Goal: Transaction & Acquisition: Purchase product/service

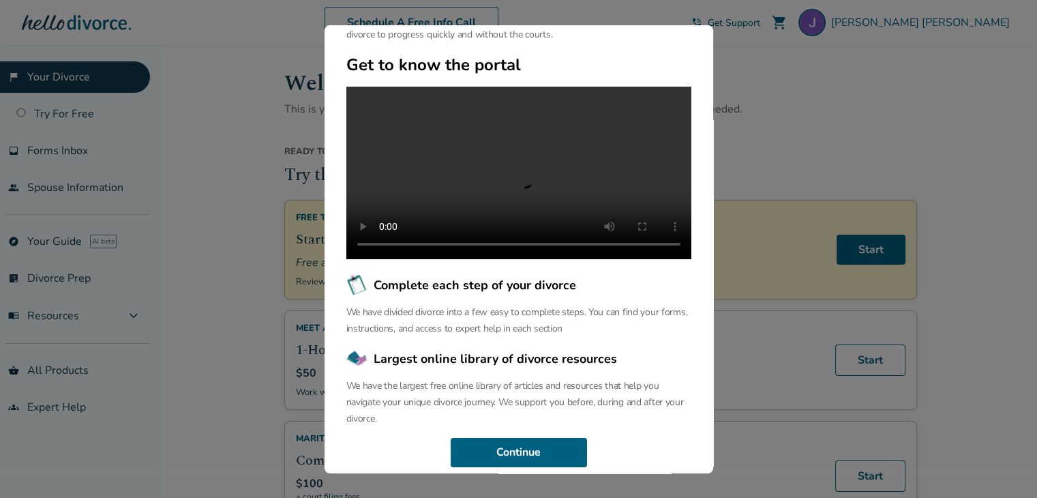
scroll to position [142, 0]
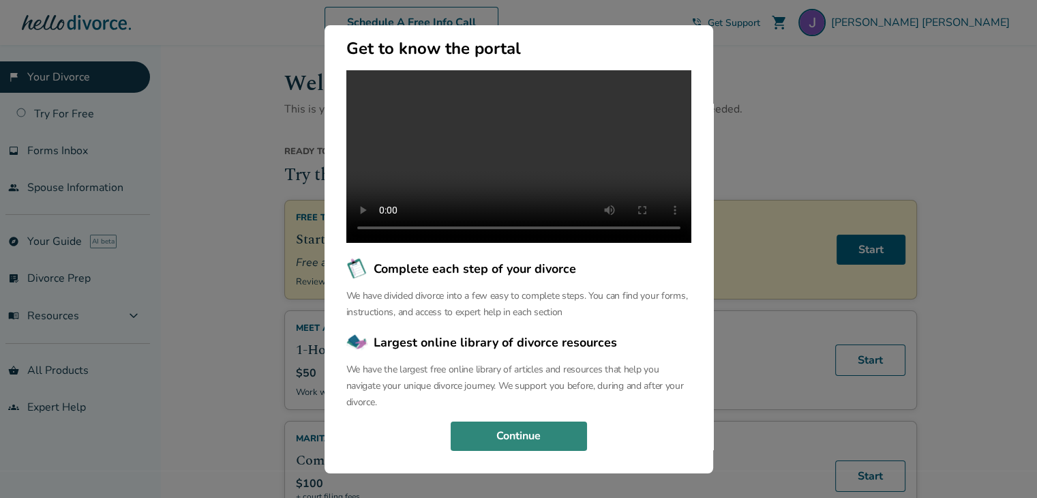
click at [524, 436] on button "Continue" at bounding box center [519, 436] width 136 height 30
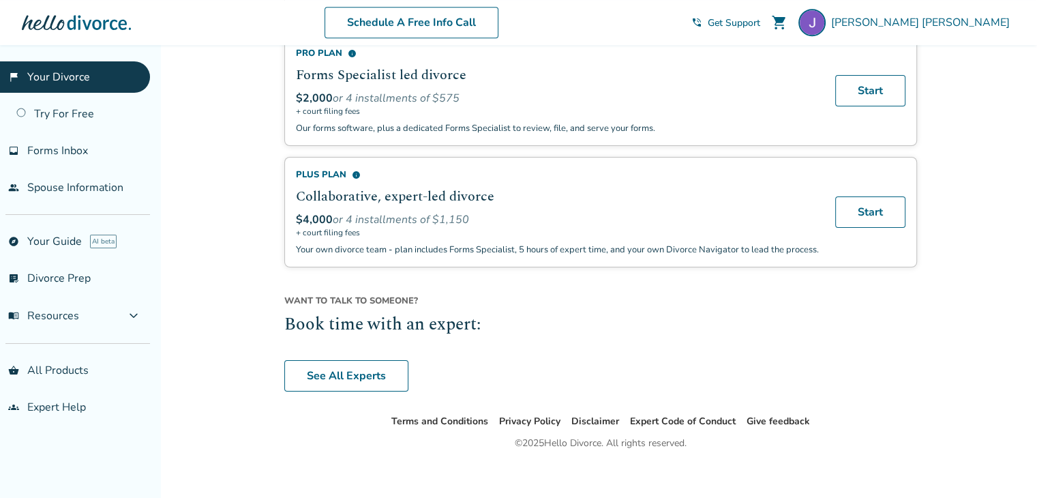
scroll to position [1001, 0]
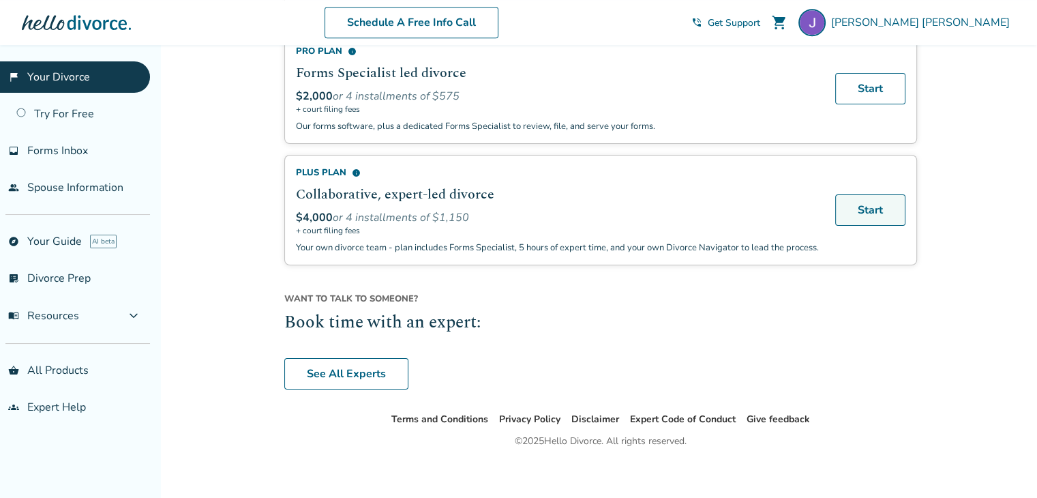
click at [863, 203] on link "Start" at bounding box center [870, 209] width 70 height 31
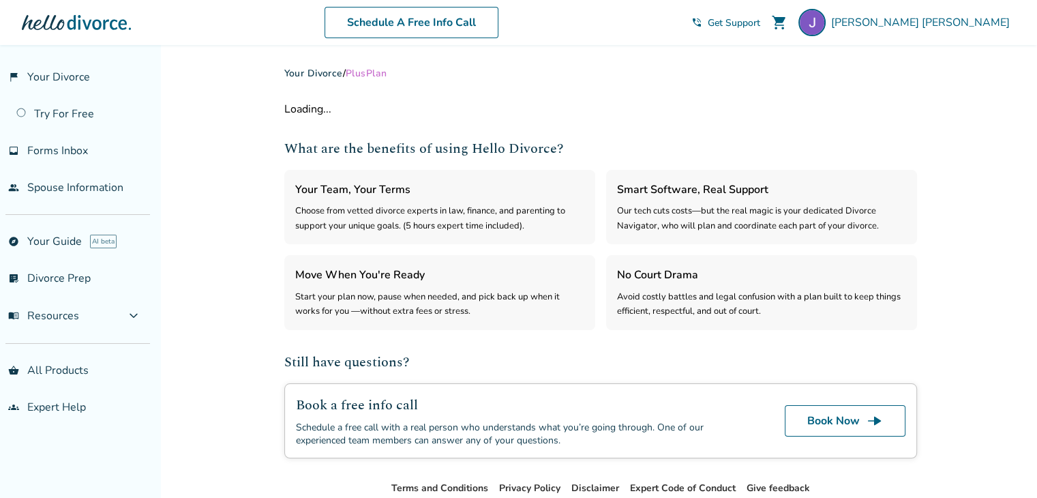
select select "***"
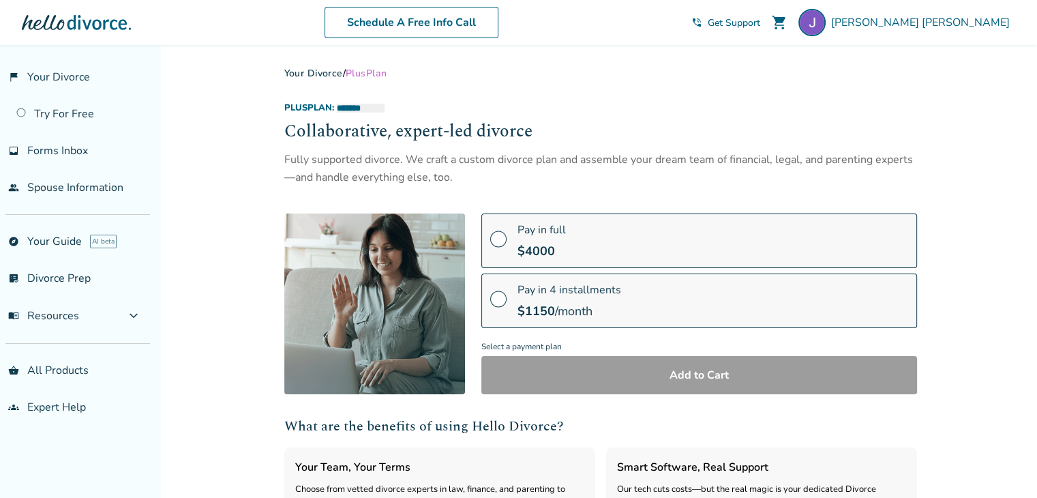
click at [740, 255] on label "Pay in full $ 4000" at bounding box center [699, 240] width 436 height 55
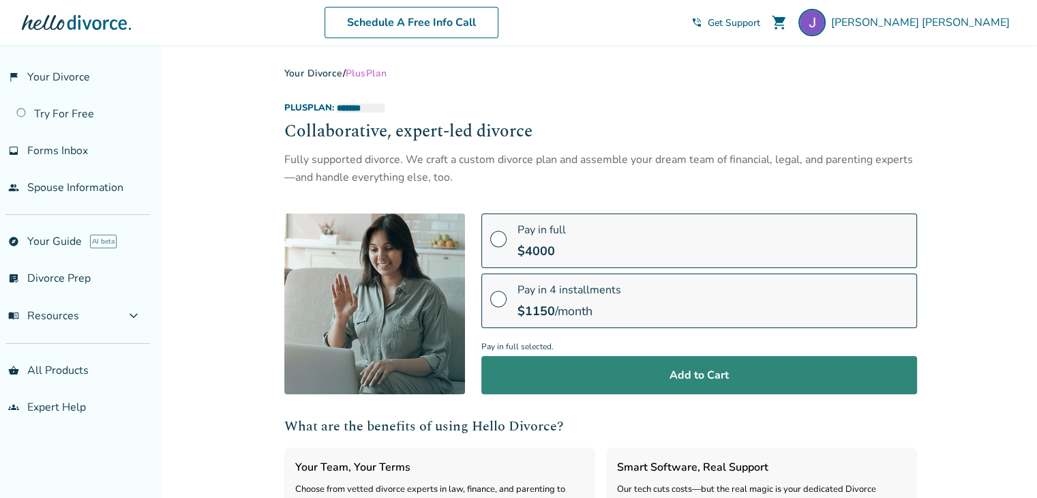
click at [684, 385] on button "Add to Cart" at bounding box center [699, 375] width 436 height 38
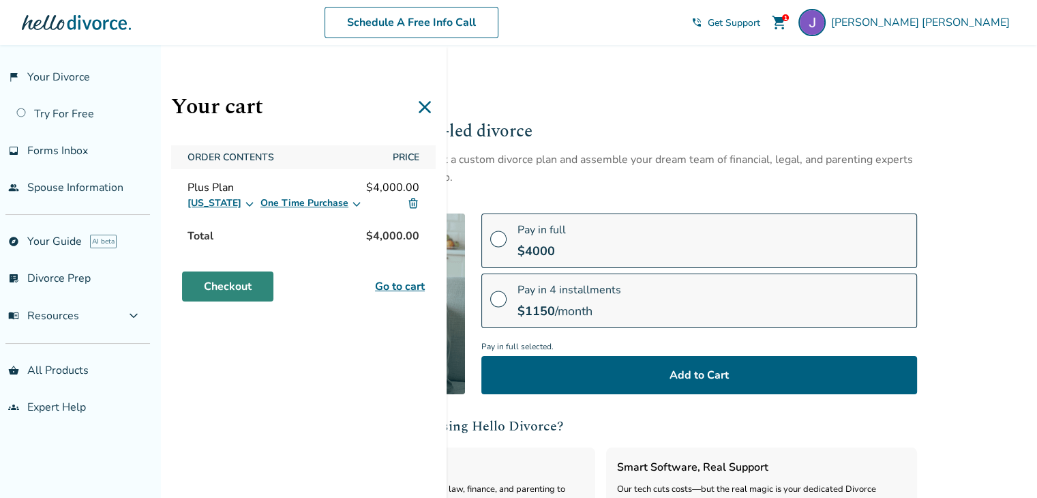
click at [221, 282] on link "Checkout" at bounding box center [227, 286] width 91 height 30
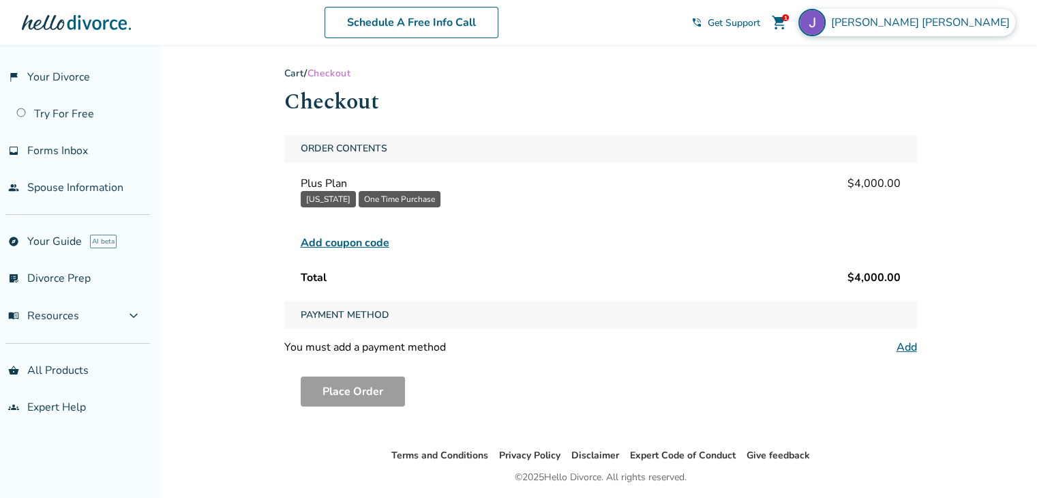
click at [974, 16] on span "Jeremy Collins" at bounding box center [923, 22] width 184 height 15
drag, startPoint x: 199, startPoint y: 220, endPoint x: 196, endPoint y: 213, distance: 7.6
click at [199, 218] on div "Added to cart Cart / Checkout Checkout Order Contents Plus Plan $4,000.00 Calif…" at bounding box center [518, 294] width 1037 height 498
click at [125, 192] on link "people Spouse Information" at bounding box center [75, 187] width 150 height 31
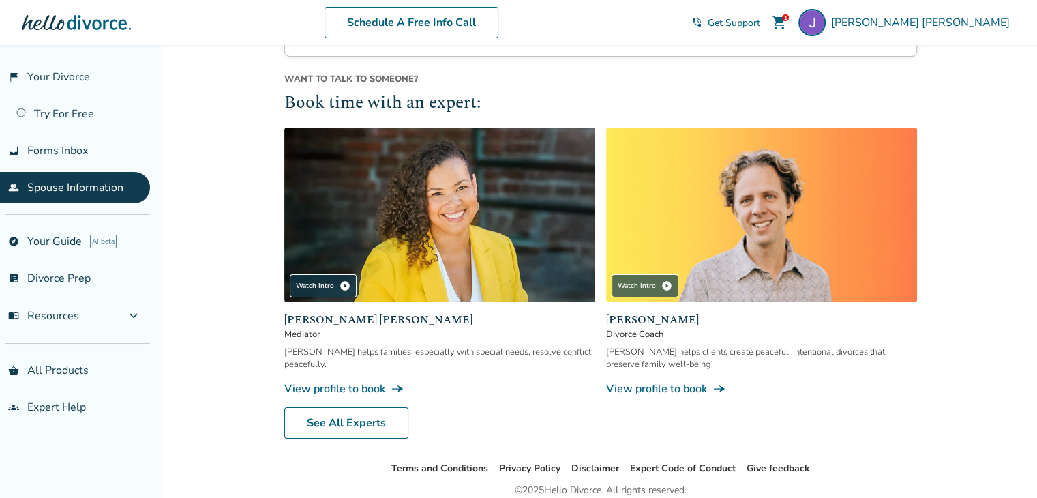
scroll to position [194, 0]
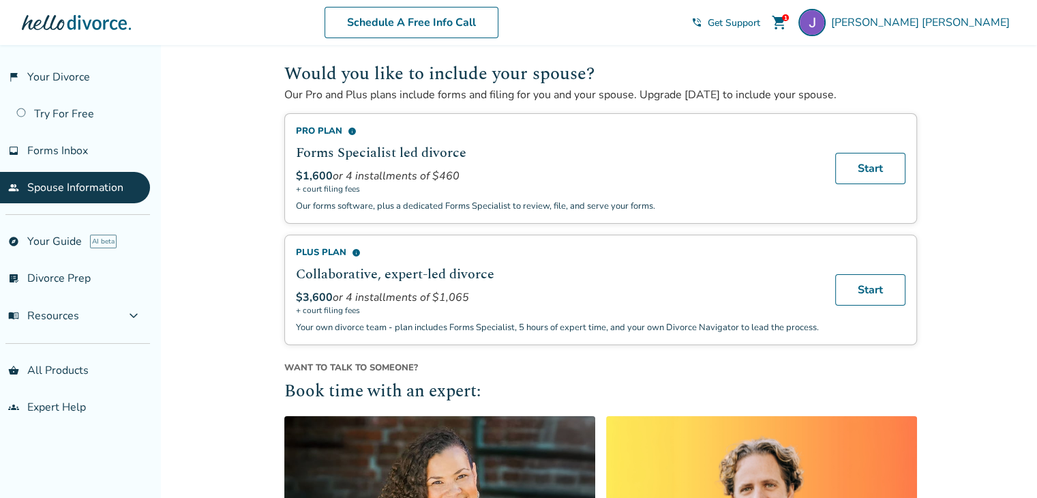
click at [356, 250] on span "info" at bounding box center [356, 252] width 9 height 9
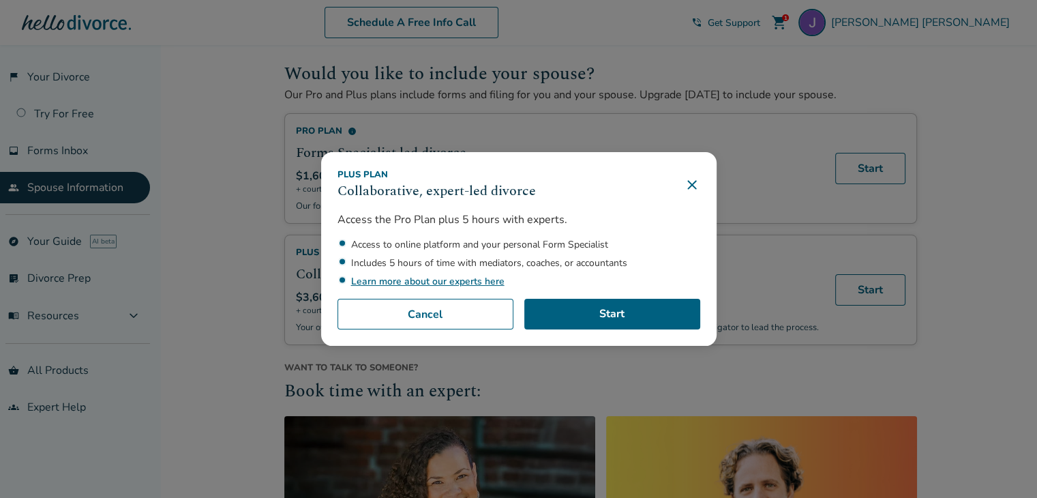
click at [696, 183] on icon at bounding box center [691, 184] width 9 height 9
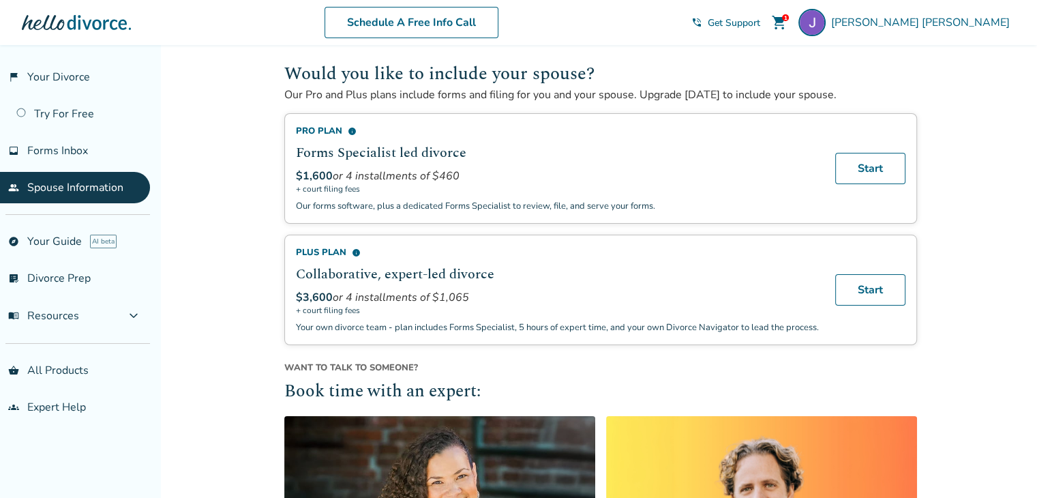
click at [696, 183] on span "+ court filing fees" at bounding box center [557, 188] width 523 height 11
click at [848, 285] on link "Start" at bounding box center [870, 289] width 70 height 31
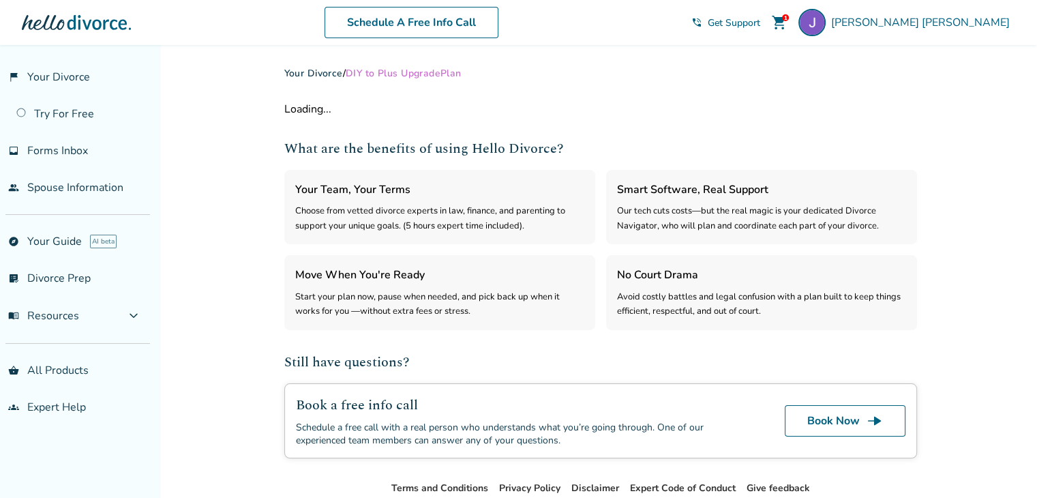
select select "***"
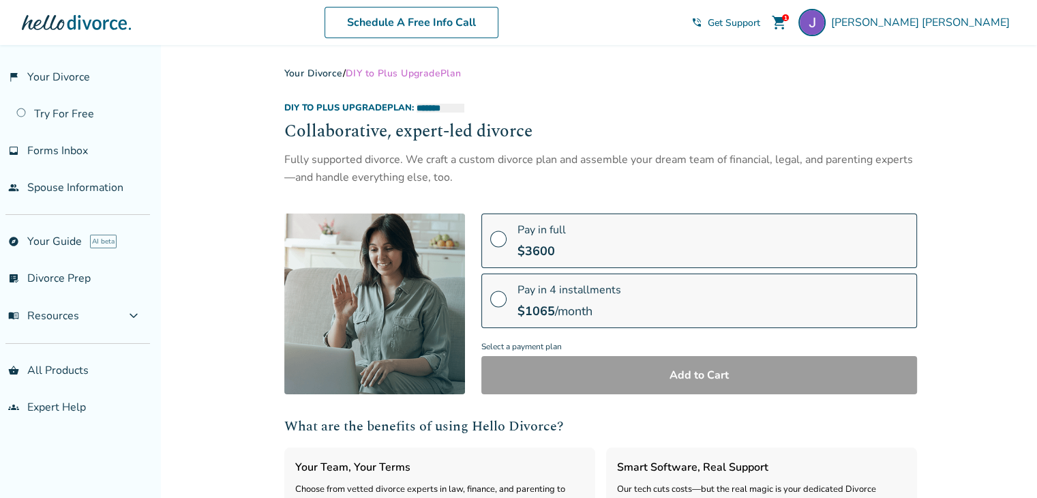
click at [865, 243] on label "Pay in full $ 3600" at bounding box center [699, 240] width 436 height 55
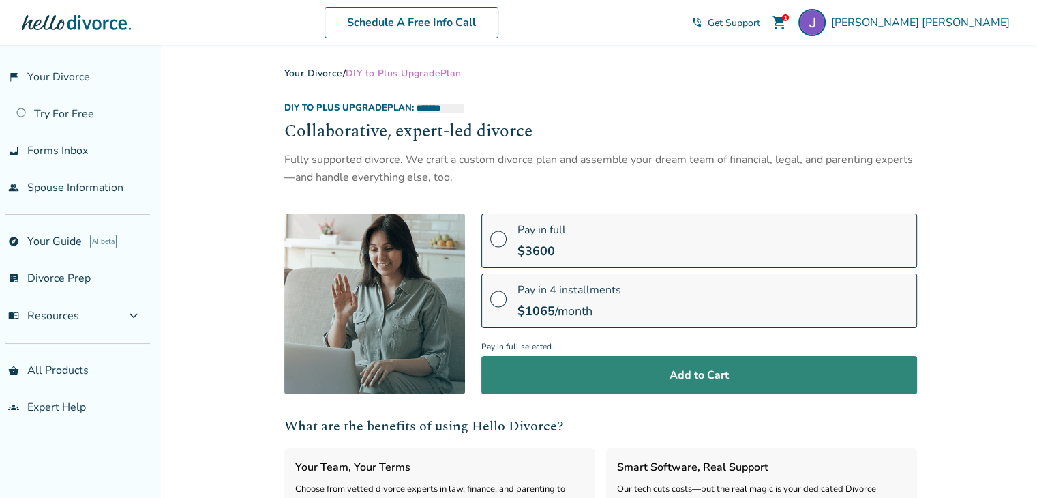
click at [707, 377] on button "Add to Cart" at bounding box center [699, 375] width 436 height 38
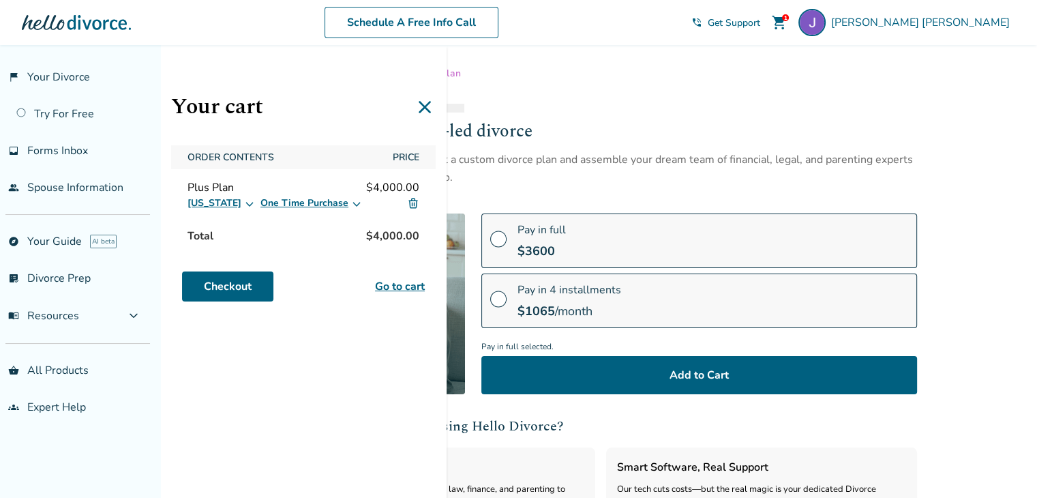
click at [416, 266] on div "Your cart Order Contents Price Plus Plan $4,000.00 California One Time Purchase…" at bounding box center [303, 294] width 286 height 498
click at [412, 200] on img at bounding box center [413, 203] width 12 height 12
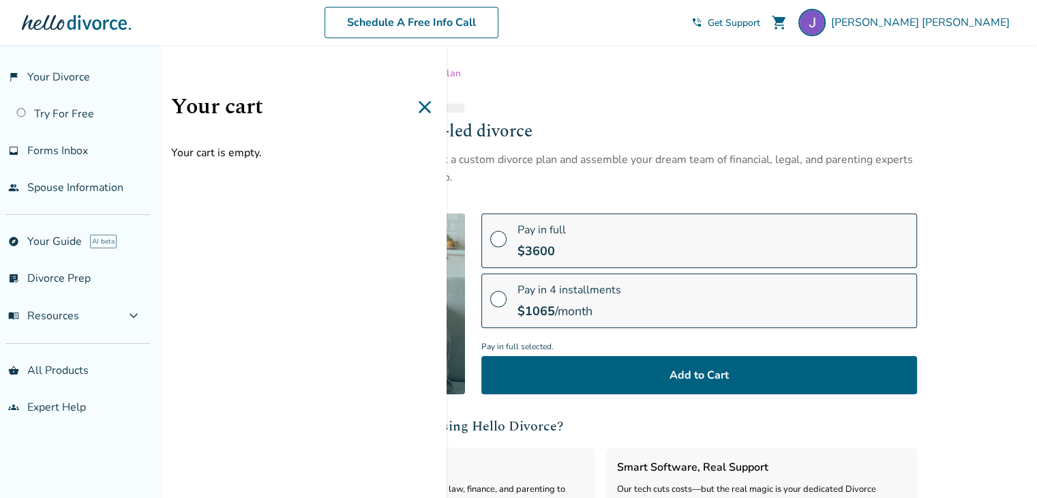
click at [419, 96] on icon at bounding box center [425, 107] width 22 height 22
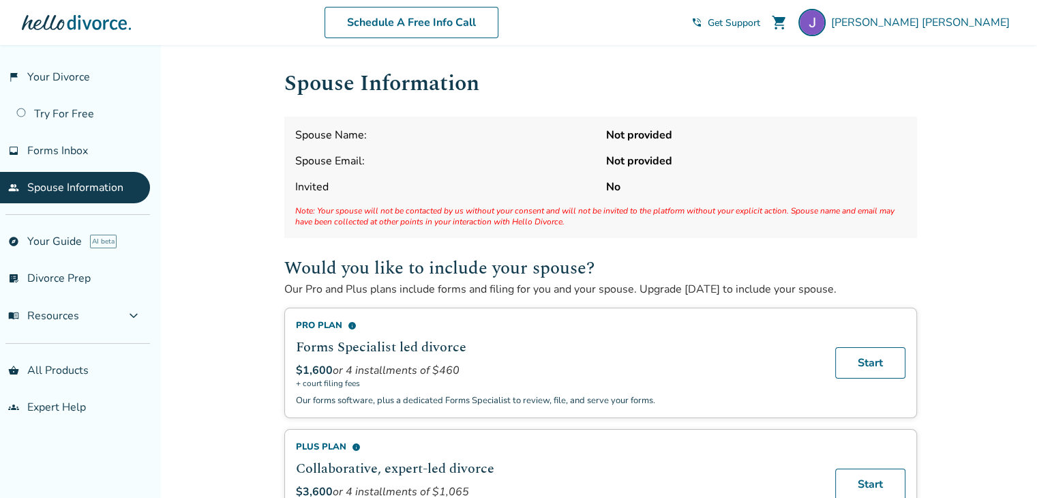
click at [673, 175] on div "Spouse Name: Not provided Spouse Email: Not provided Invited No Note: Your spou…" at bounding box center [600, 177] width 633 height 121
click at [968, 23] on span "[PERSON_NAME]" at bounding box center [923, 22] width 184 height 15
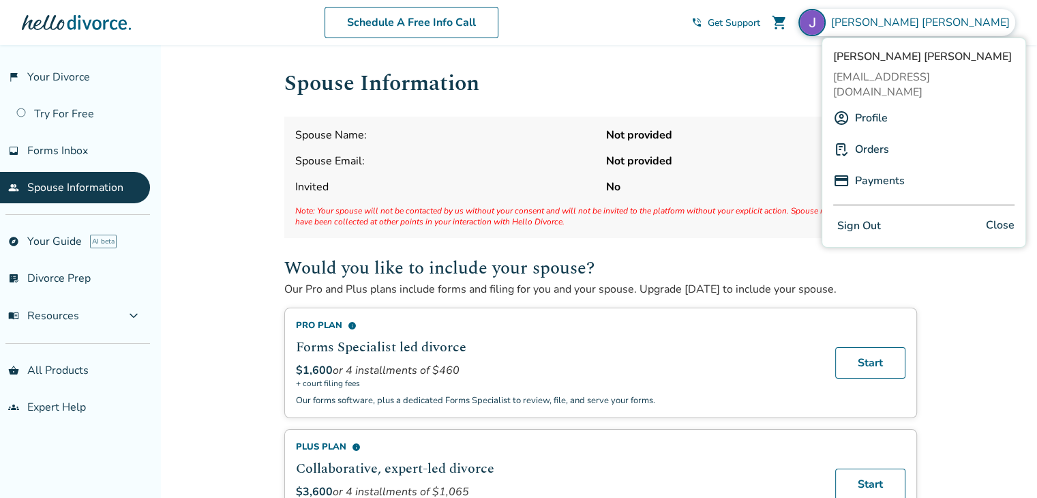
click at [879, 105] on link "Profile" at bounding box center [871, 118] width 33 height 26
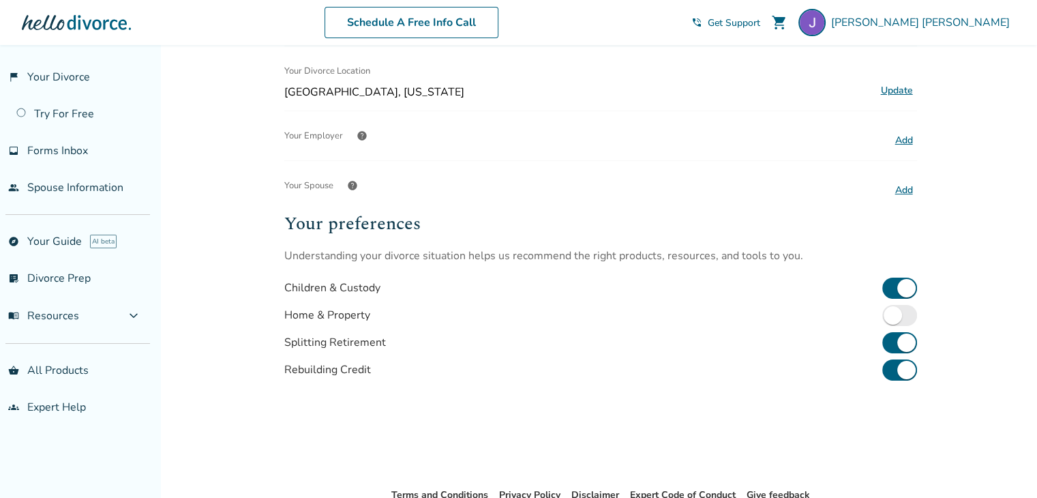
scroll to position [273, 0]
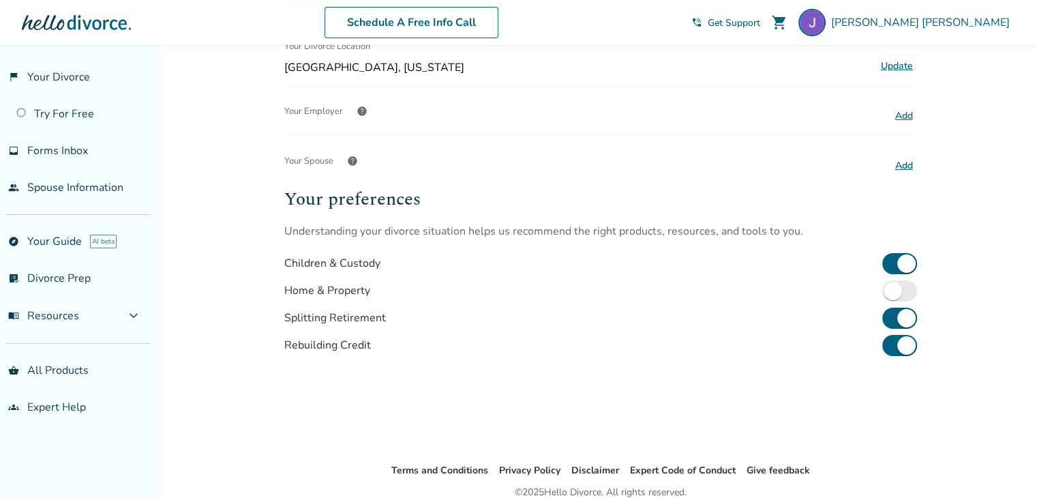
click at [907, 168] on button "Add" at bounding box center [904, 166] width 26 height 18
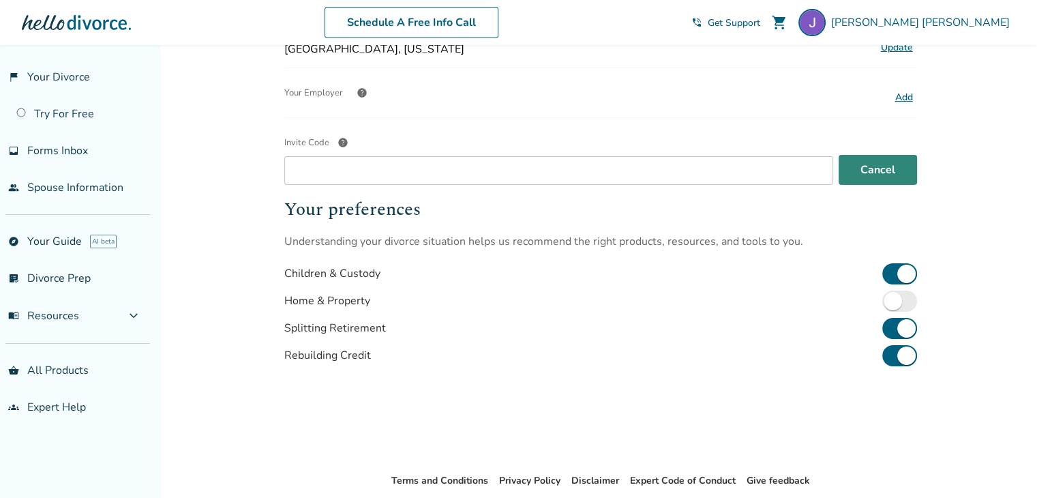
scroll to position [0, 0]
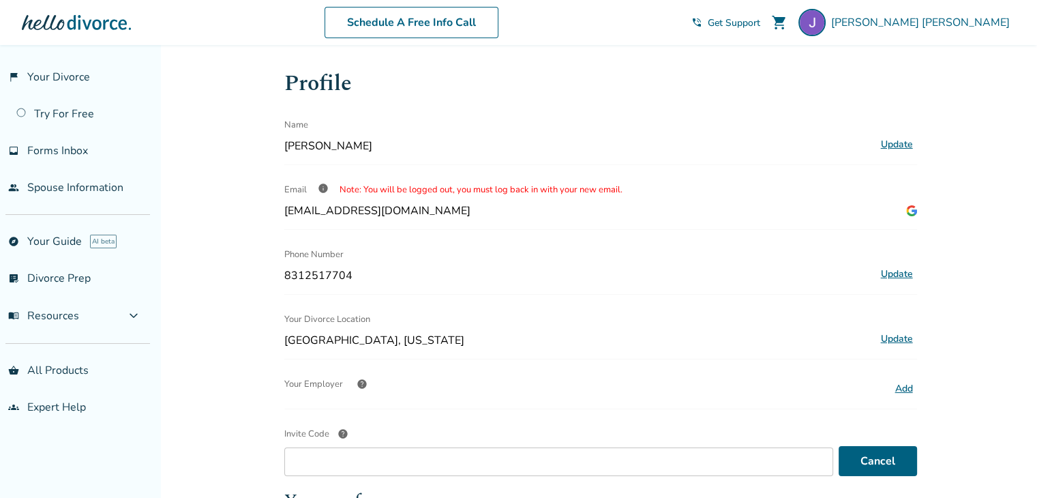
click at [338, 429] on span "help" at bounding box center [343, 433] width 11 height 11
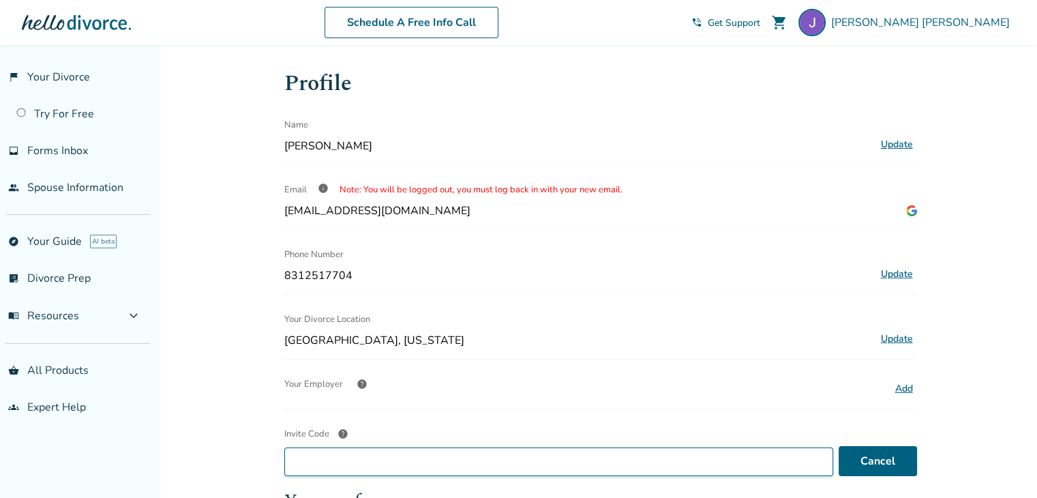
click at [335, 447] on input "Invite Code help" at bounding box center [558, 461] width 549 height 29
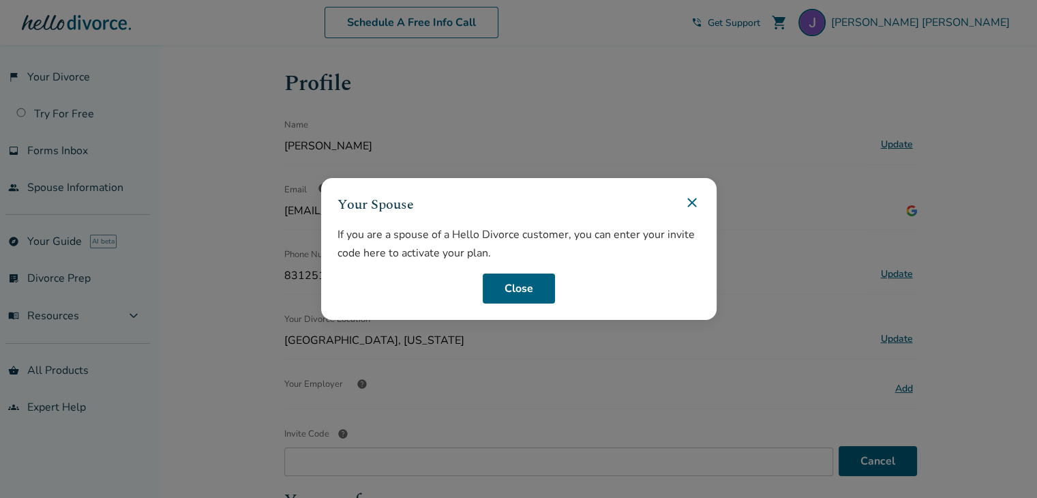
click at [693, 205] on icon at bounding box center [691, 202] width 9 height 9
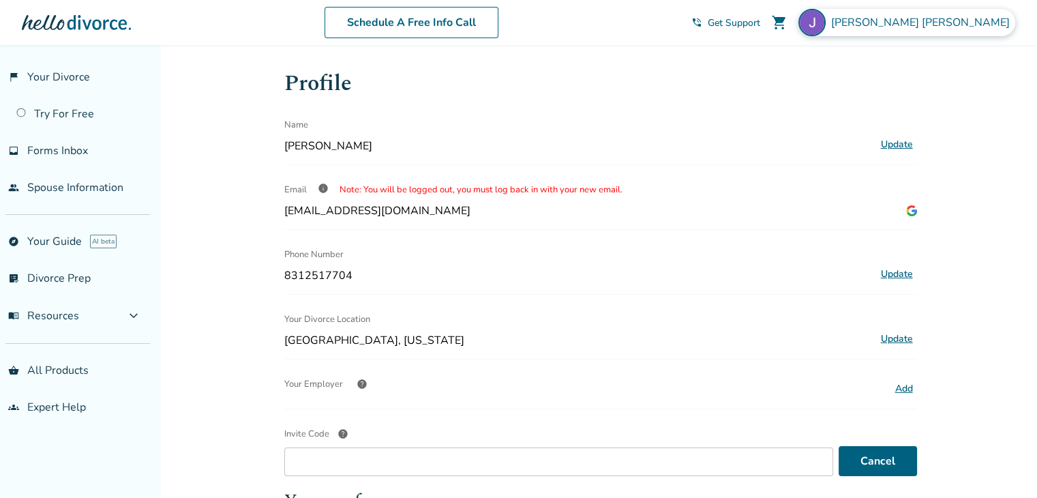
click at [970, 12] on div "Jeremy Collins" at bounding box center [906, 22] width 217 height 27
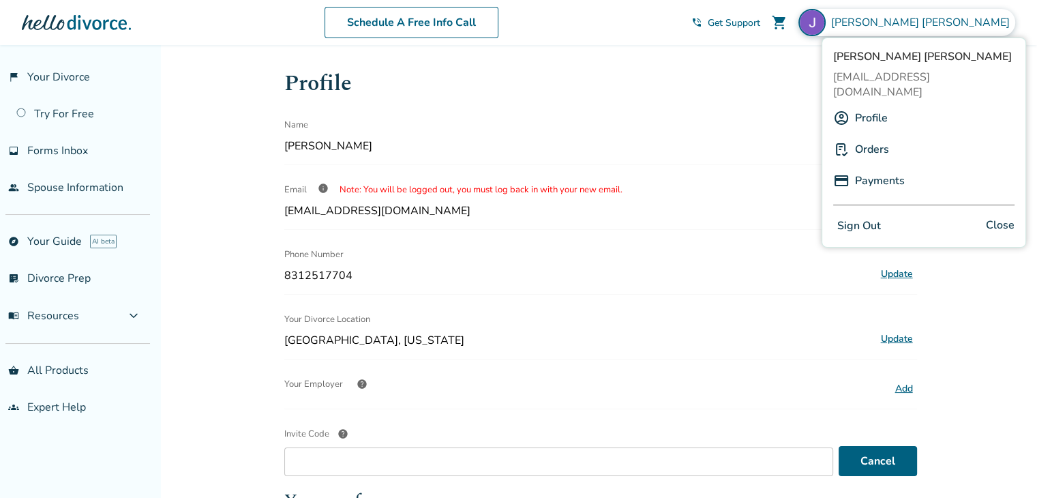
click at [857, 105] on link "Profile" at bounding box center [871, 118] width 33 height 26
click at [884, 105] on link "Profile" at bounding box center [871, 118] width 33 height 26
click at [988, 216] on span "Close" at bounding box center [1000, 226] width 29 height 20
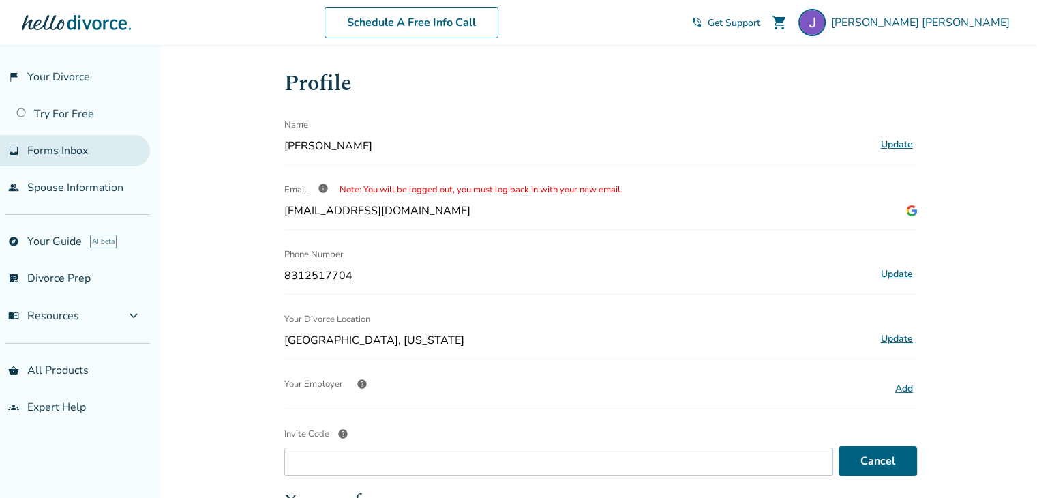
click at [57, 147] on span "Forms Inbox" at bounding box center [57, 150] width 61 height 15
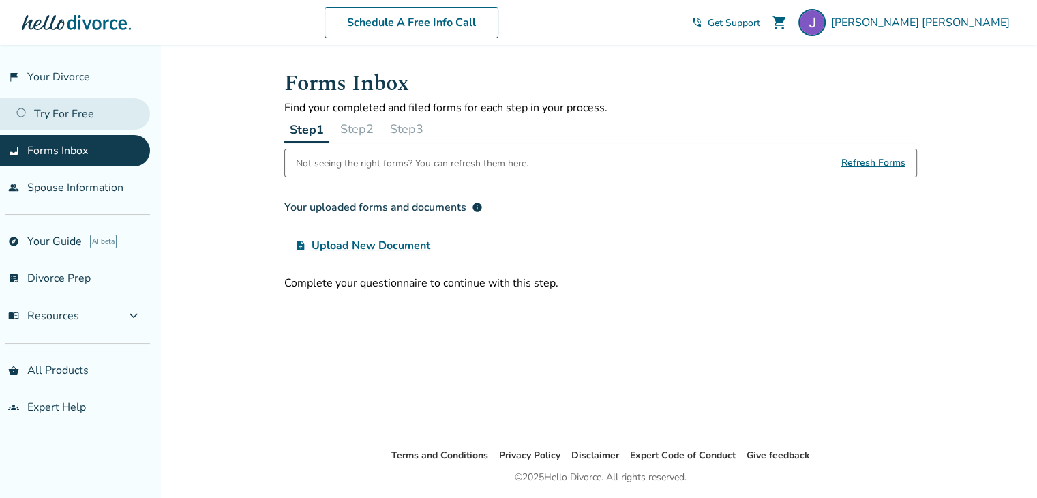
click at [74, 117] on link "Try For Free" at bounding box center [75, 113] width 150 height 31
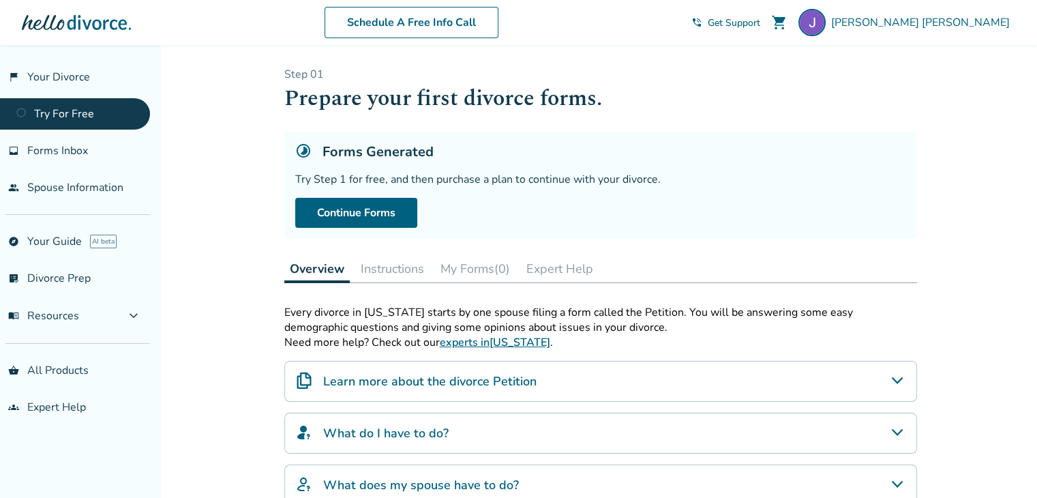
click at [74, 117] on link "Try For Free" at bounding box center [75, 113] width 150 height 31
click at [96, 83] on link "flag_2 Your Divorce" at bounding box center [75, 76] width 150 height 31
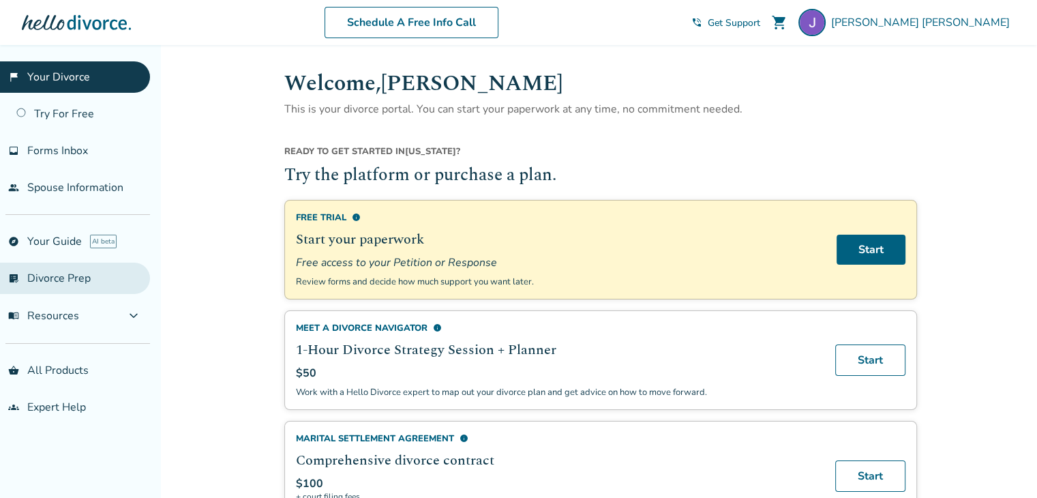
click at [55, 282] on link "list_alt_check Divorce Prep" at bounding box center [75, 278] width 150 height 31
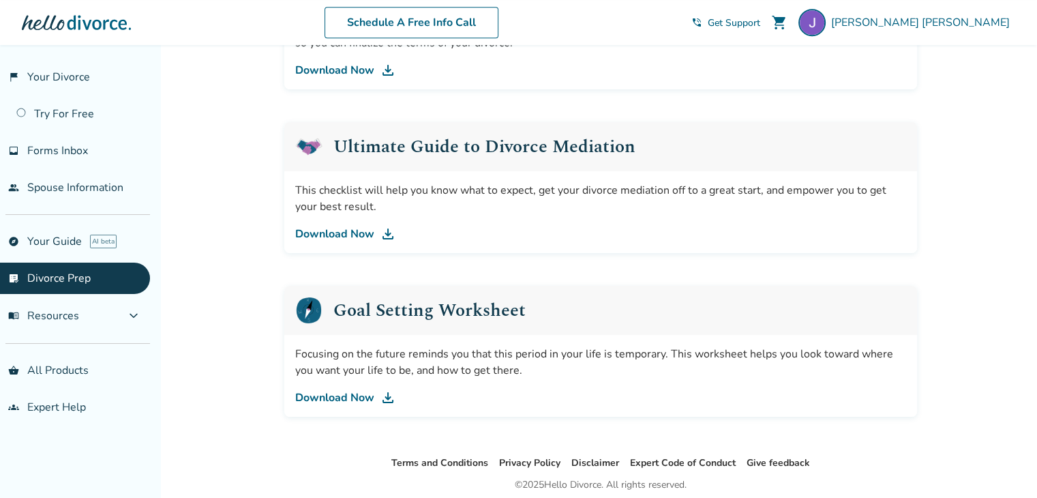
scroll to position [818, 0]
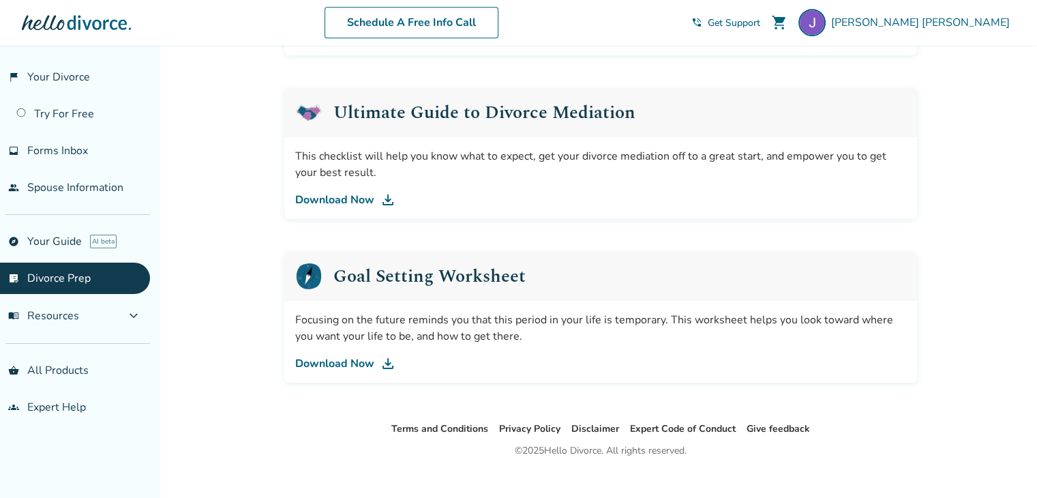
click at [357, 203] on link "Download Now" at bounding box center [600, 200] width 611 height 16
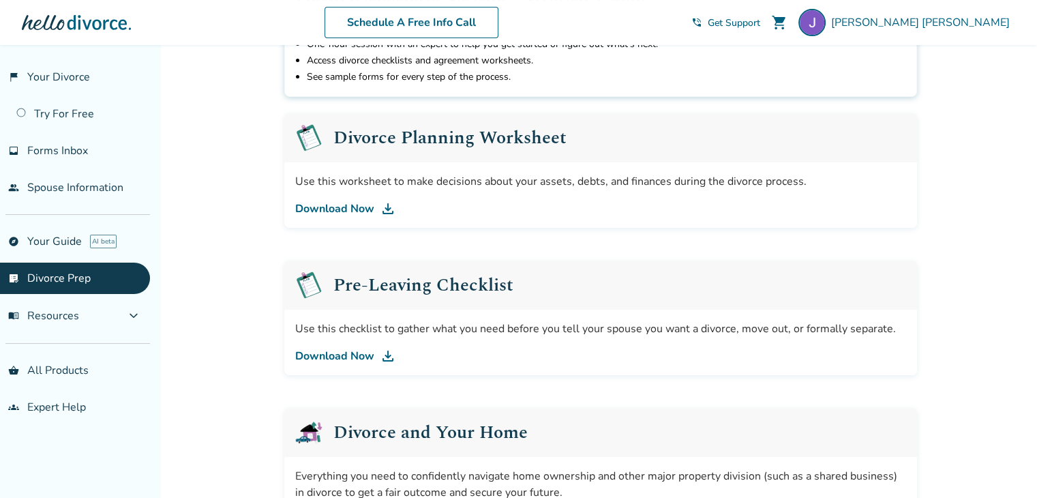
scroll to position [0, 0]
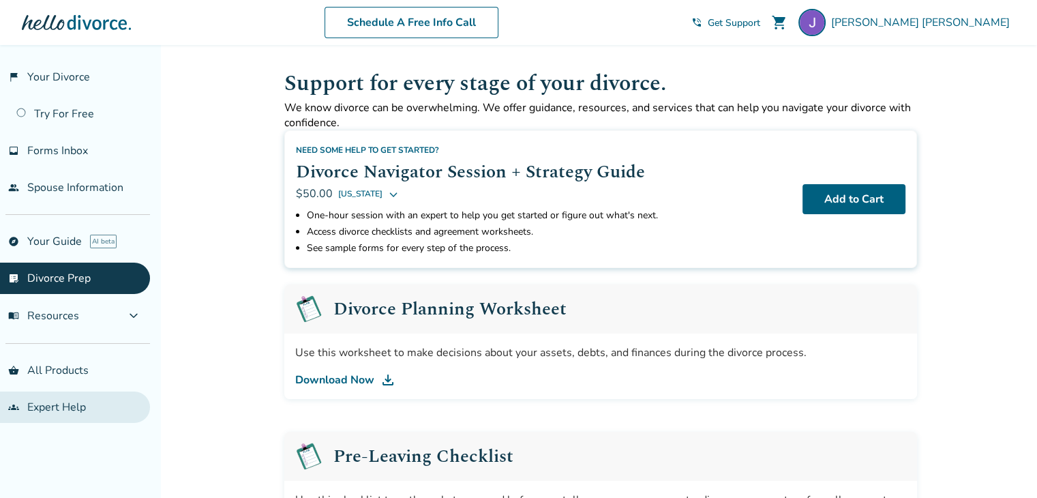
click at [33, 407] on link "groups Expert Help" at bounding box center [75, 406] width 150 height 31
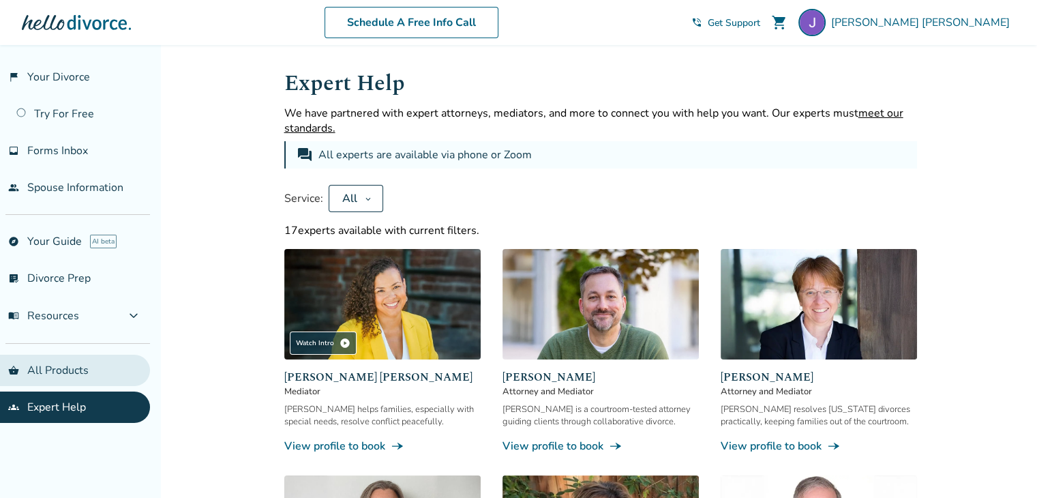
click at [120, 377] on link "shopping_basket All Products" at bounding box center [75, 370] width 150 height 31
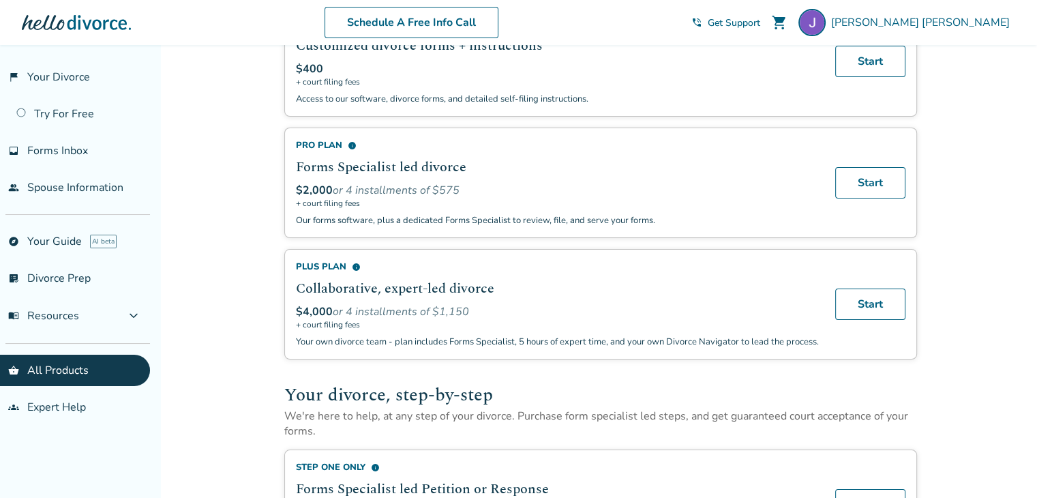
scroll to position [95, 0]
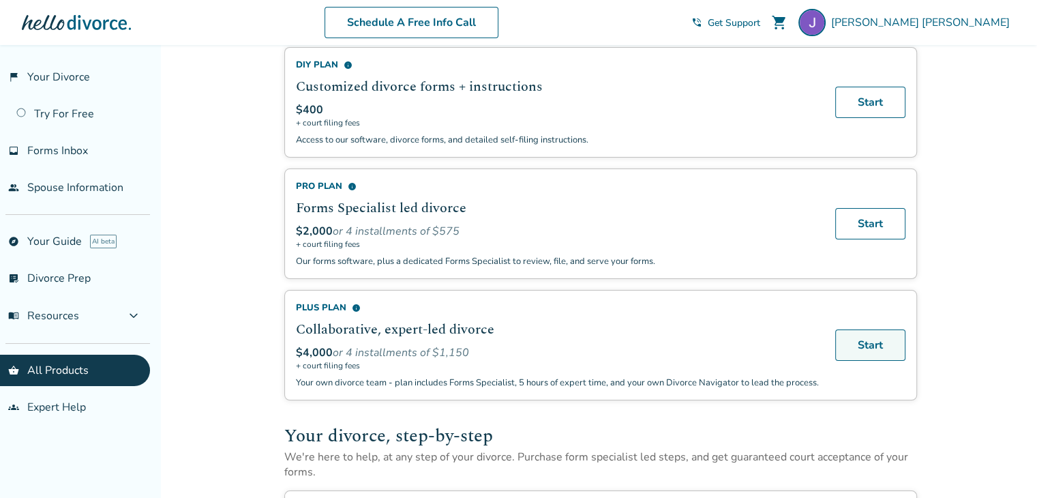
click at [886, 341] on link "Start" at bounding box center [870, 344] width 70 height 31
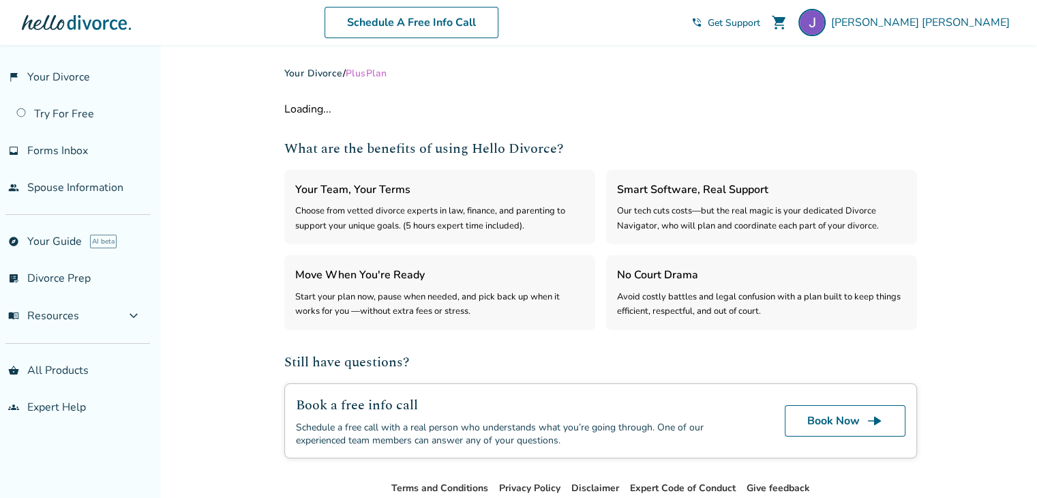
select select "***"
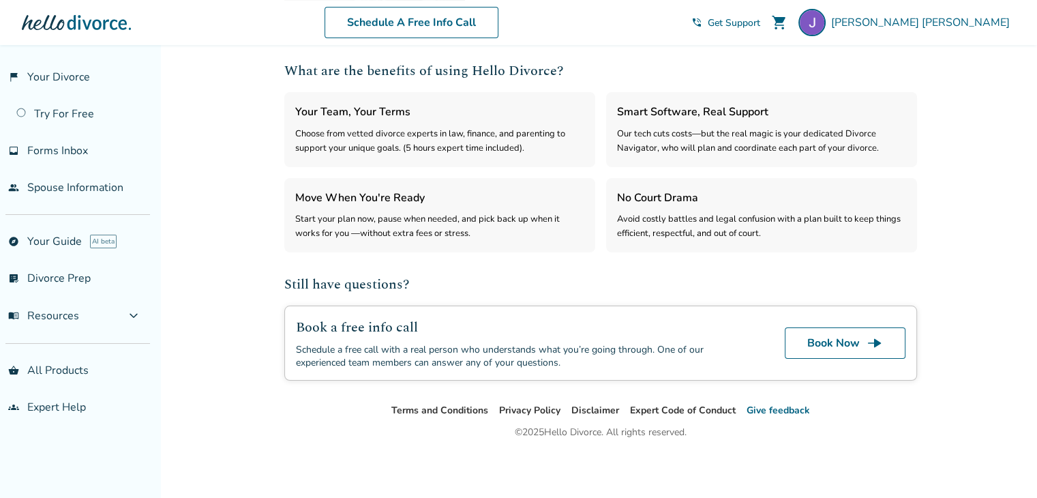
scroll to position [15, 0]
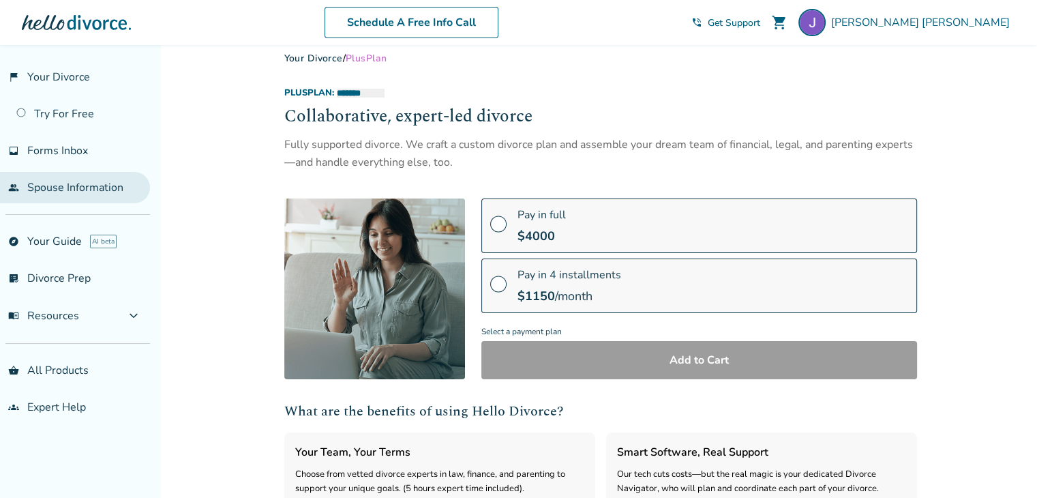
click at [108, 181] on link "people Spouse Information" at bounding box center [75, 187] width 150 height 31
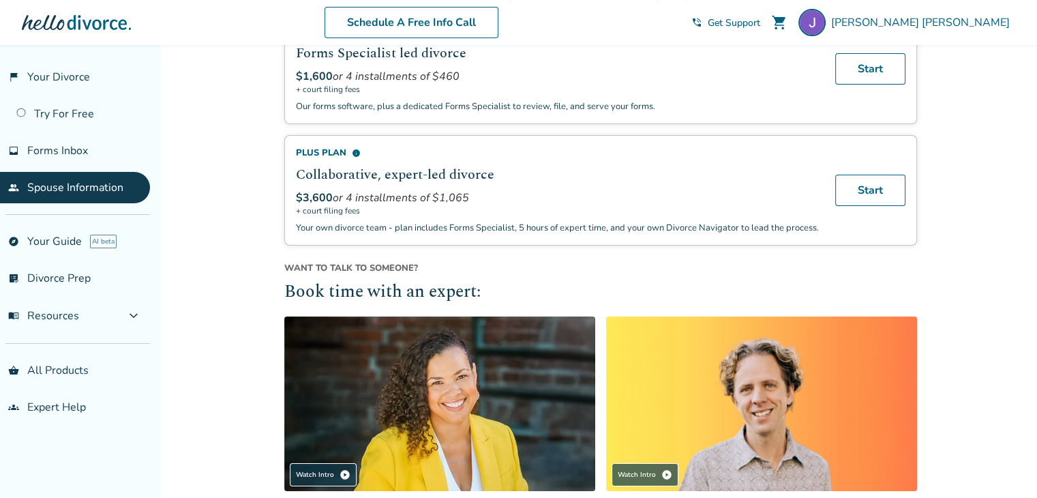
scroll to position [341, 0]
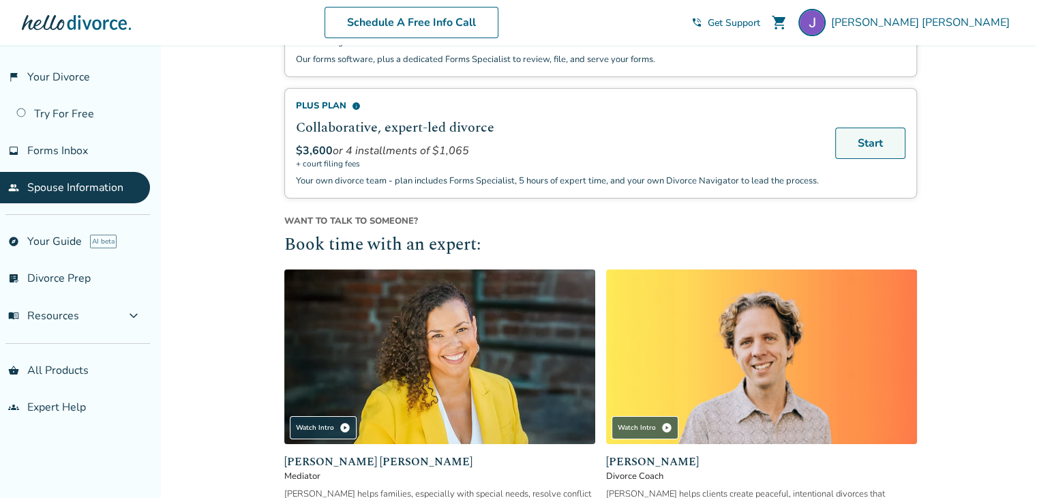
click at [859, 130] on link "Start" at bounding box center [870, 143] width 70 height 31
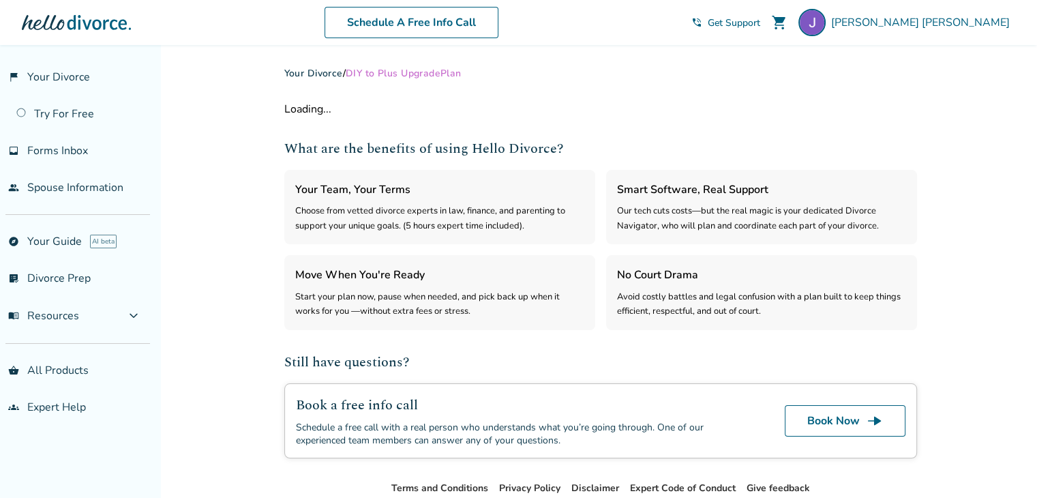
select select "***"
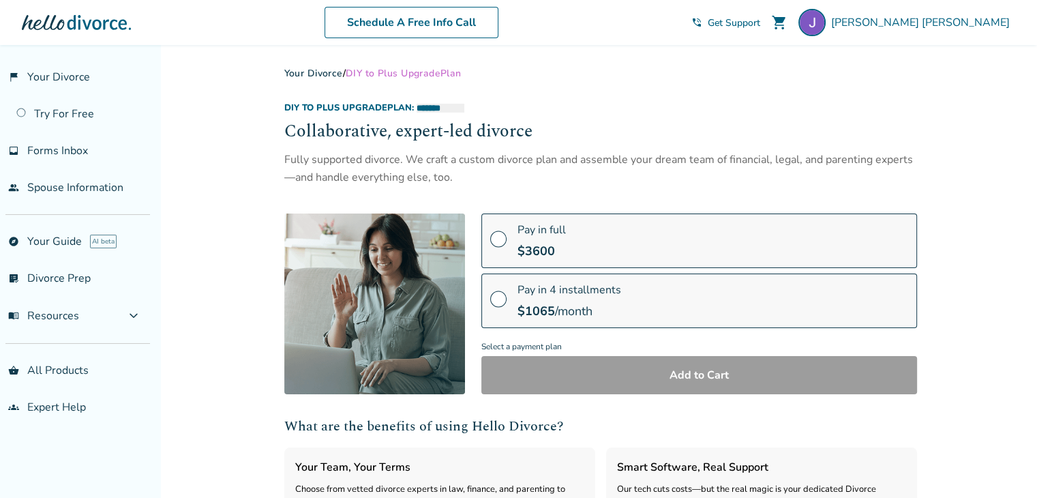
click at [698, 241] on label "Pay in full $ 3600" at bounding box center [699, 240] width 436 height 55
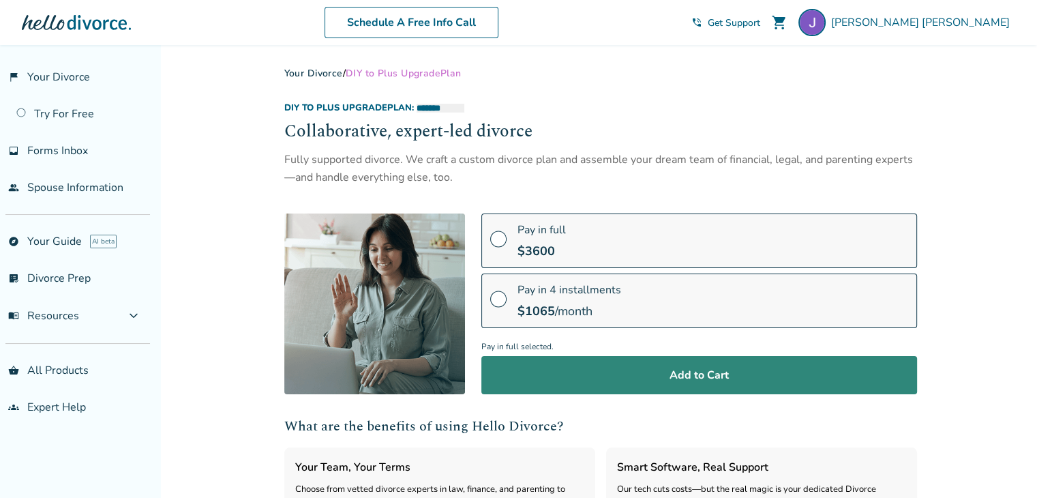
click at [644, 375] on button "Add to Cart" at bounding box center [699, 375] width 436 height 38
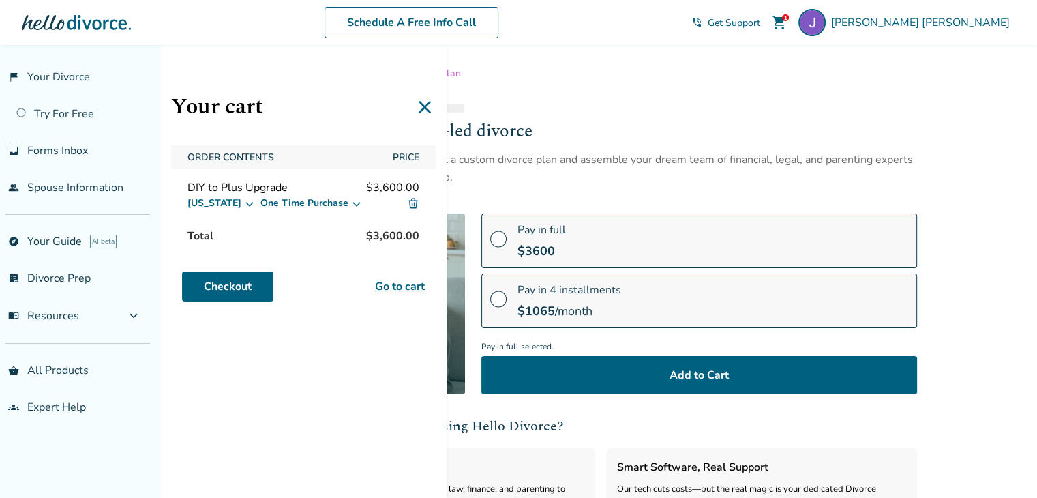
click at [416, 208] on img at bounding box center [413, 203] width 12 height 12
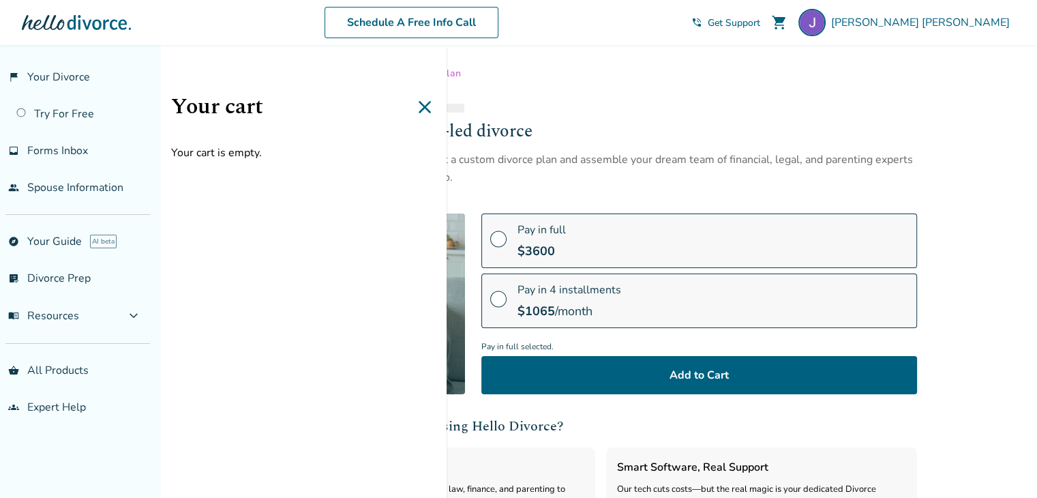
click at [425, 107] on icon at bounding box center [425, 107] width 12 height 12
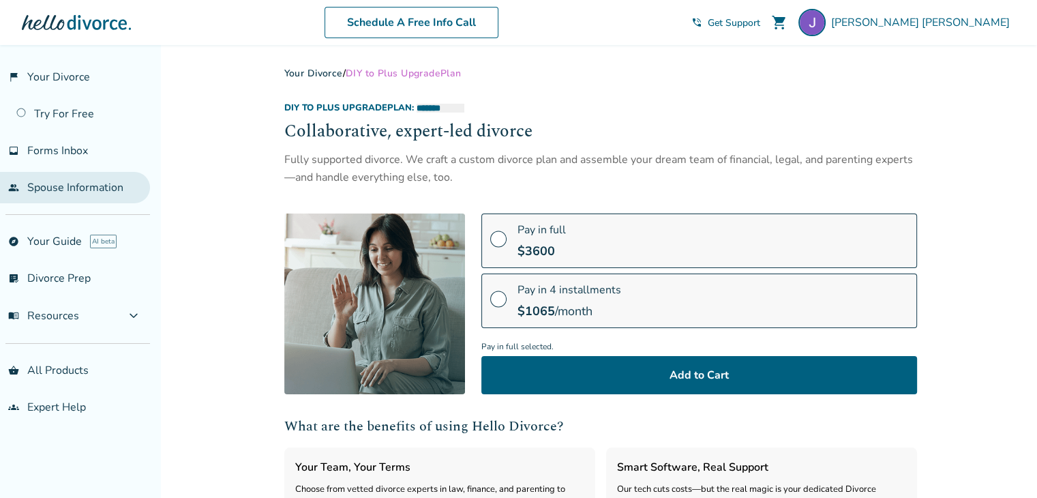
click at [42, 177] on link "people Spouse Information" at bounding box center [75, 187] width 150 height 31
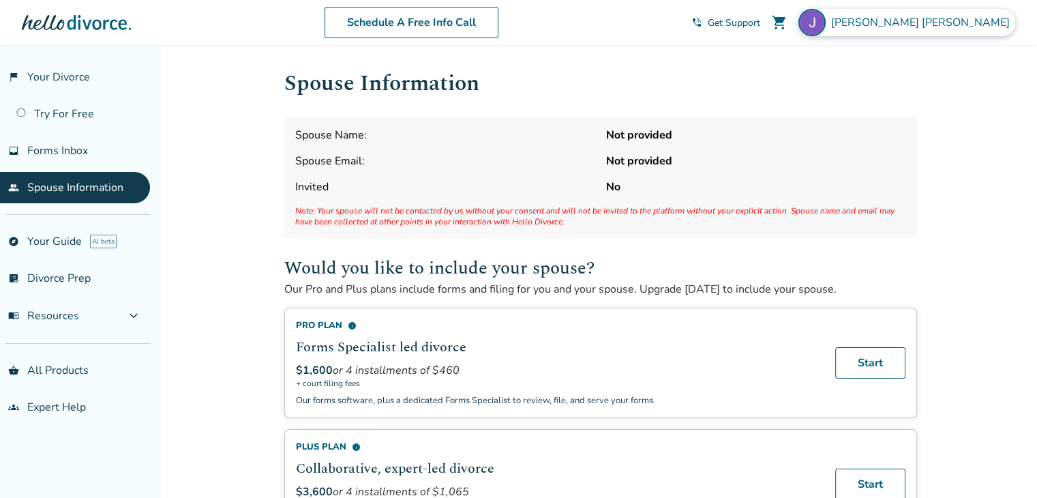
click at [991, 20] on span "Jeremy Collins" at bounding box center [923, 22] width 184 height 15
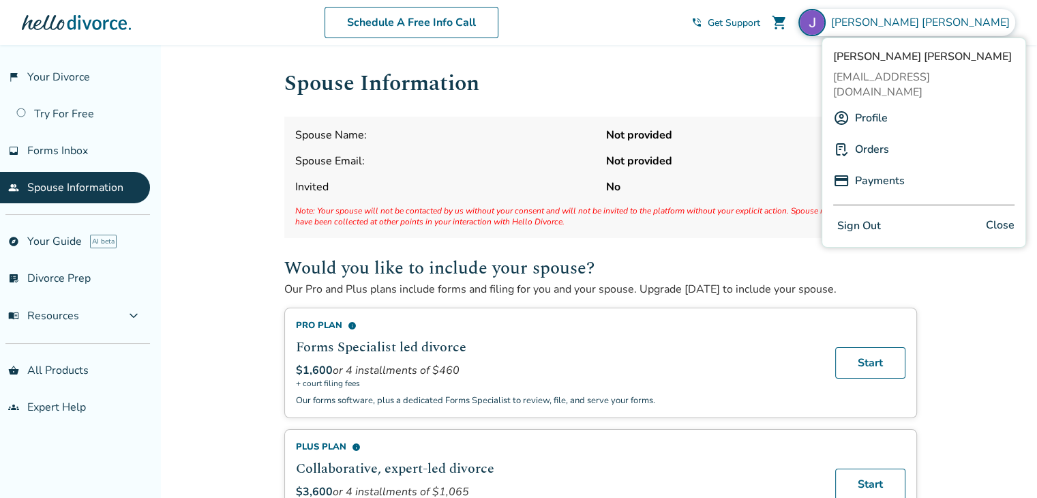
click at [855, 105] on link "Profile" at bounding box center [871, 118] width 33 height 26
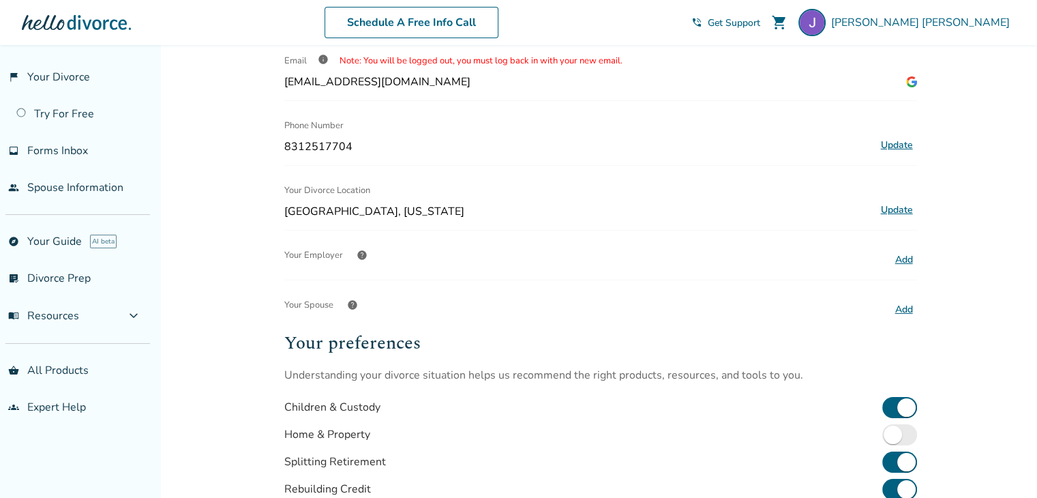
scroll to position [126, 0]
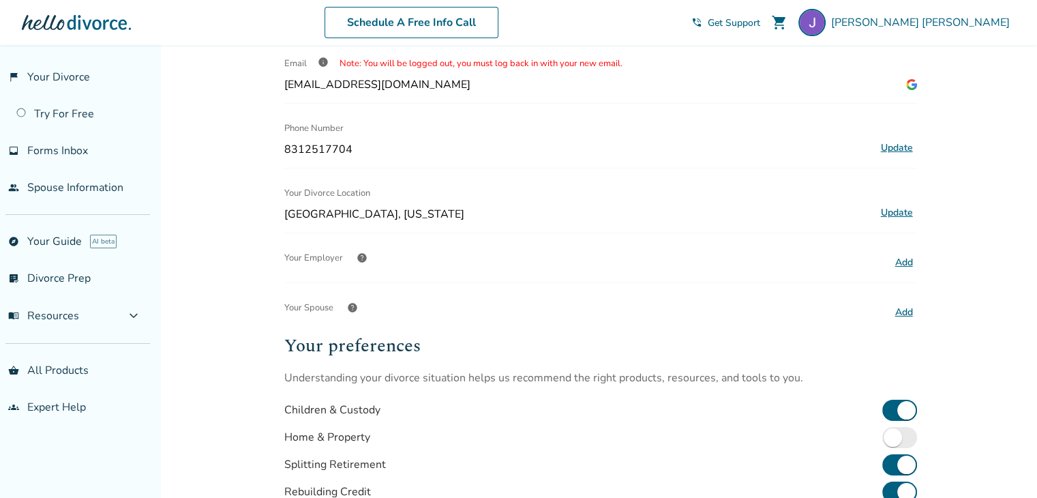
click at [908, 256] on button "Add" at bounding box center [904, 263] width 26 height 18
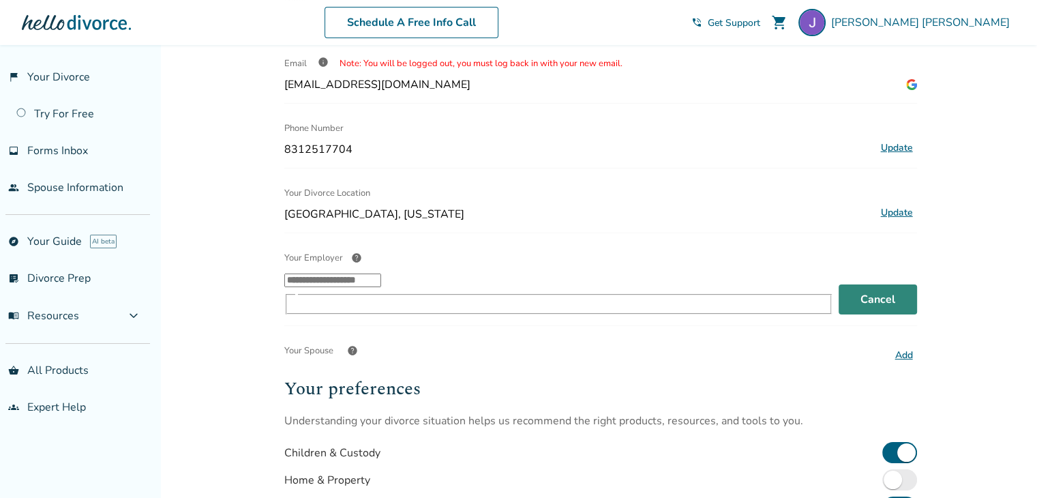
click at [389, 271] on div "​" at bounding box center [558, 292] width 549 height 43
type input "**********"
click at [347, 256] on div "help" at bounding box center [356, 257] width 27 height 27
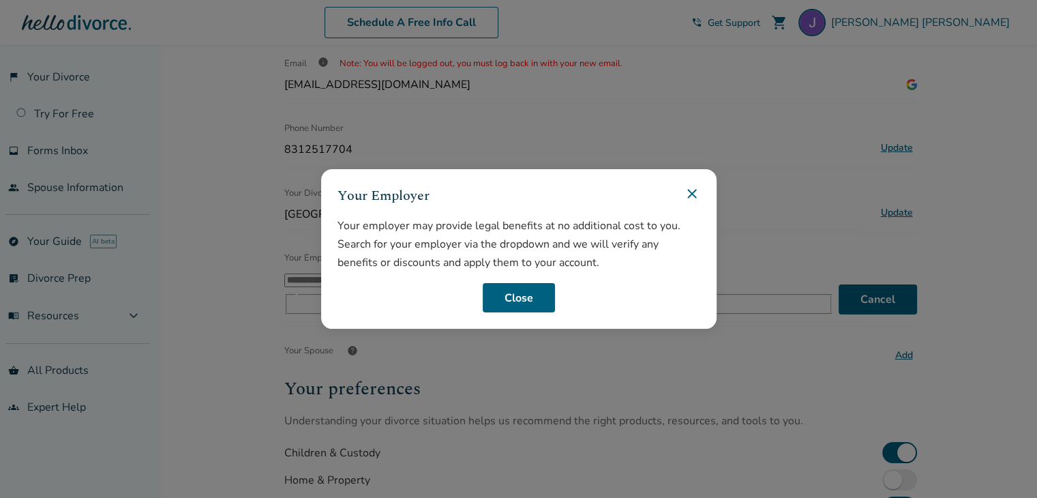
click at [689, 194] on icon at bounding box center [692, 193] width 16 height 16
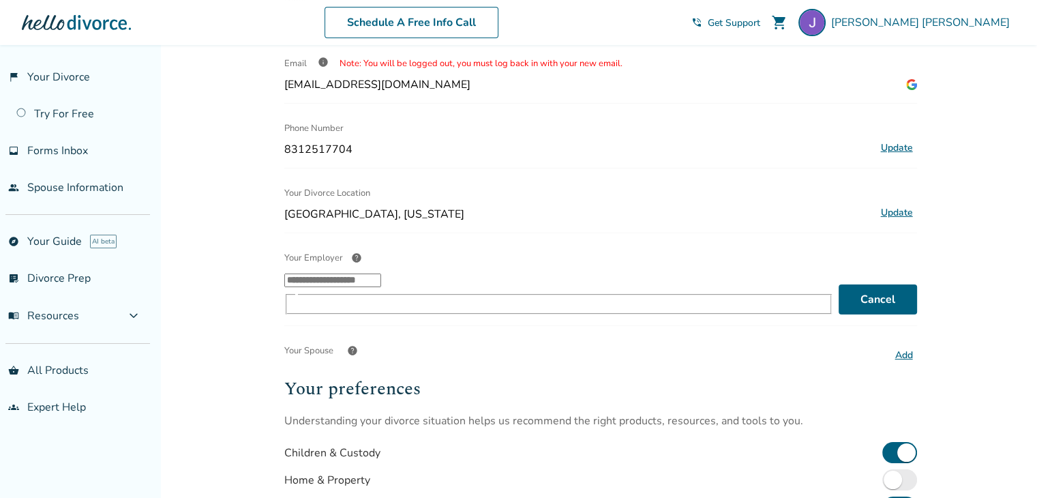
drag, startPoint x: 419, startPoint y: 293, endPoint x: 344, endPoint y: 286, distance: 76.0
click at [344, 286] on input "Your Employer help ​" at bounding box center [332, 280] width 97 height 14
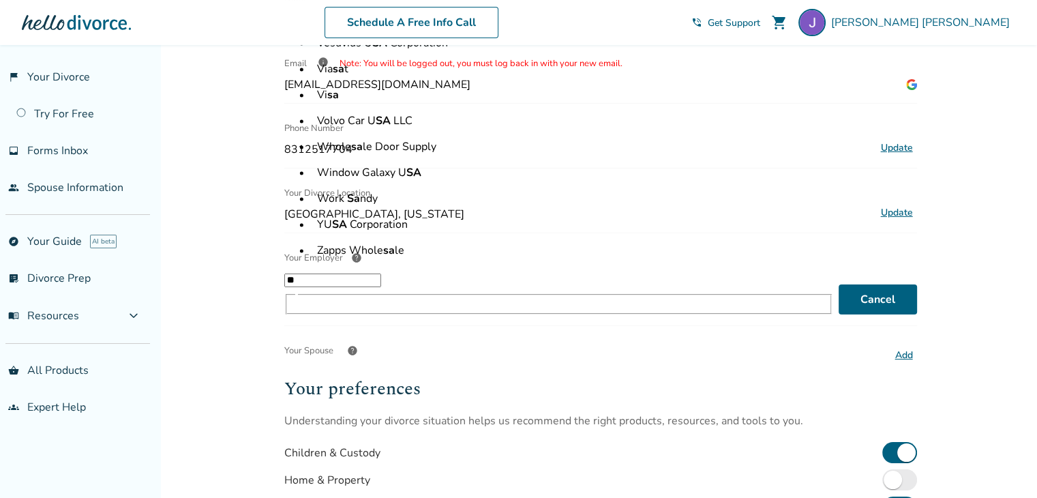
type input "*"
drag, startPoint x: 344, startPoint y: 288, endPoint x: 382, endPoint y: 346, distance: 69.4
click at [342, 287] on input "Your Employer help ​ AC Di sa ster Consulting Adams Sa nitation Aero Sa fe Glob…" at bounding box center [332, 280] width 97 height 14
click at [342, 285] on input "Your Employer help ​ AC Di sa ster Consulting Adams Sa nitation Aero Sa fe Glob…" at bounding box center [332, 280] width 97 height 14
click at [167, 315] on body "Schedule A Free Info Call Jeremy Collins shopping_cart phone_in_talk Get Suppor…" at bounding box center [518, 310] width 1037 height 873
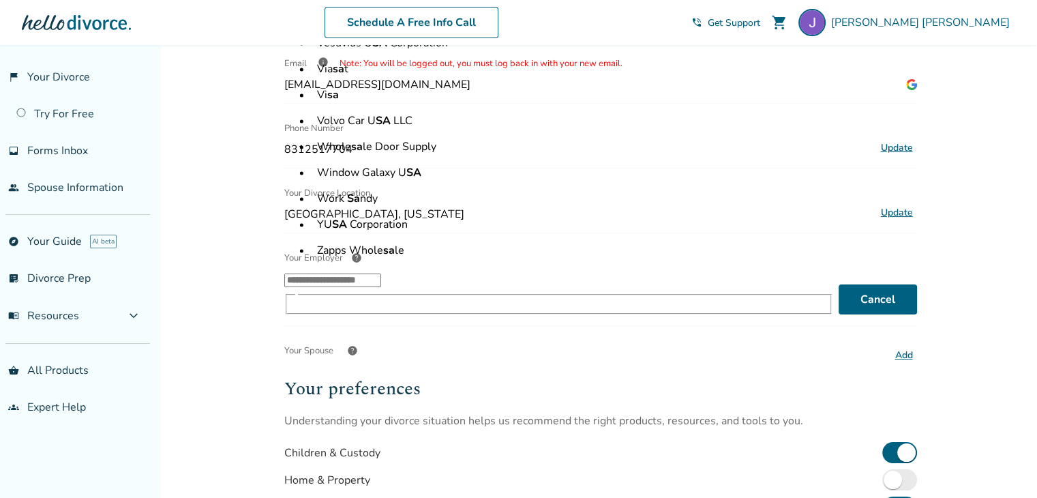
click at [229, 358] on div "Added to cart Profile Name Jeremy Collins Update Email info Note: You will be l…" at bounding box center [518, 333] width 1037 height 828
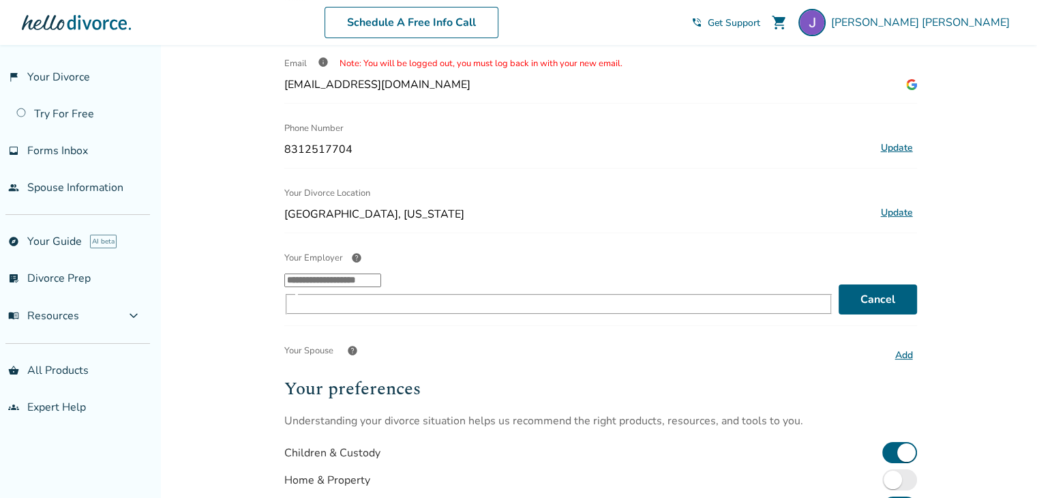
click at [355, 345] on span "help" at bounding box center [352, 350] width 11 height 11
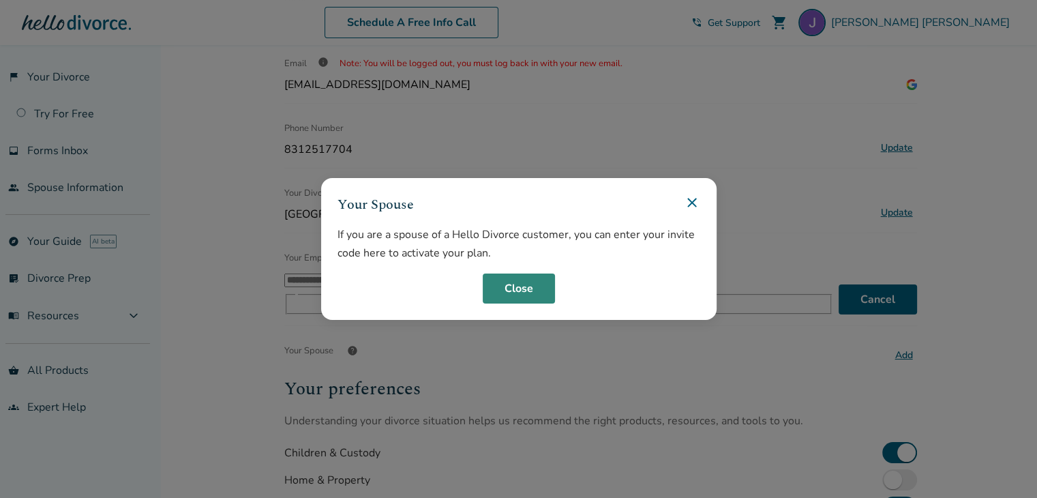
click at [529, 290] on button "Close" at bounding box center [519, 288] width 72 height 30
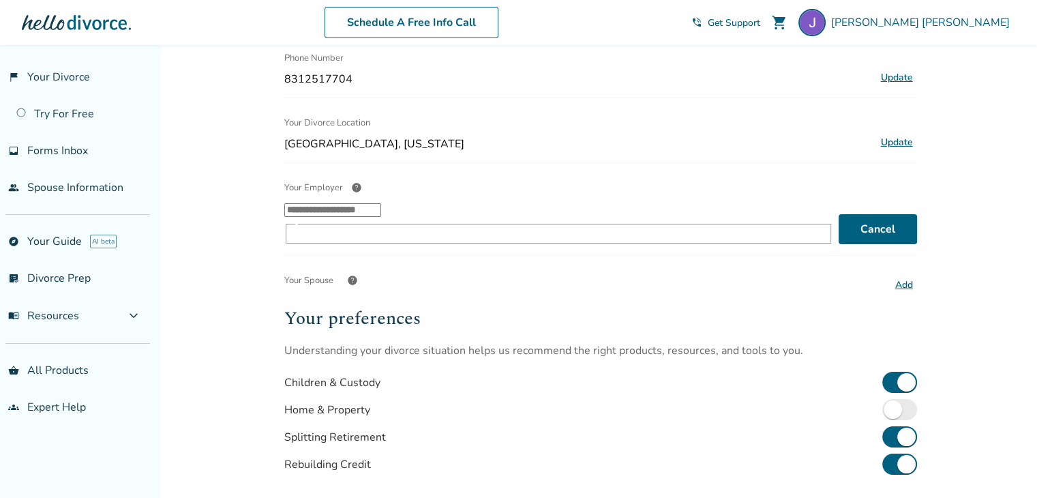
scroll to position [0, 0]
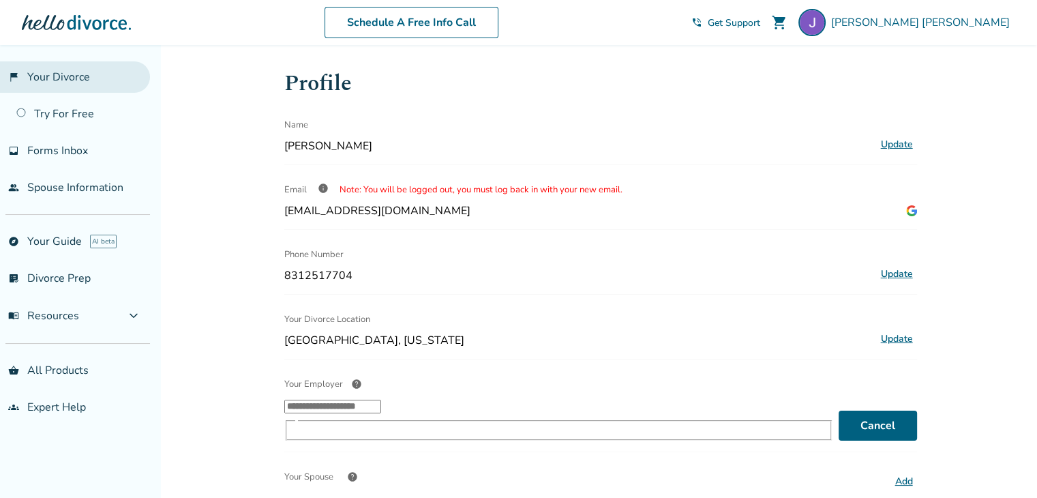
click at [74, 82] on link "flag_2 Your Divorce" at bounding box center [75, 76] width 150 height 31
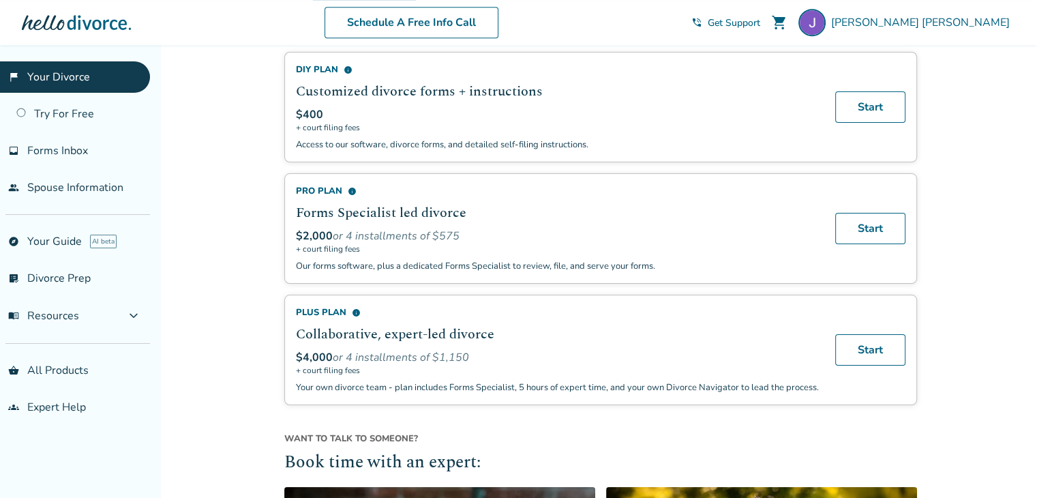
scroll to position [886, 0]
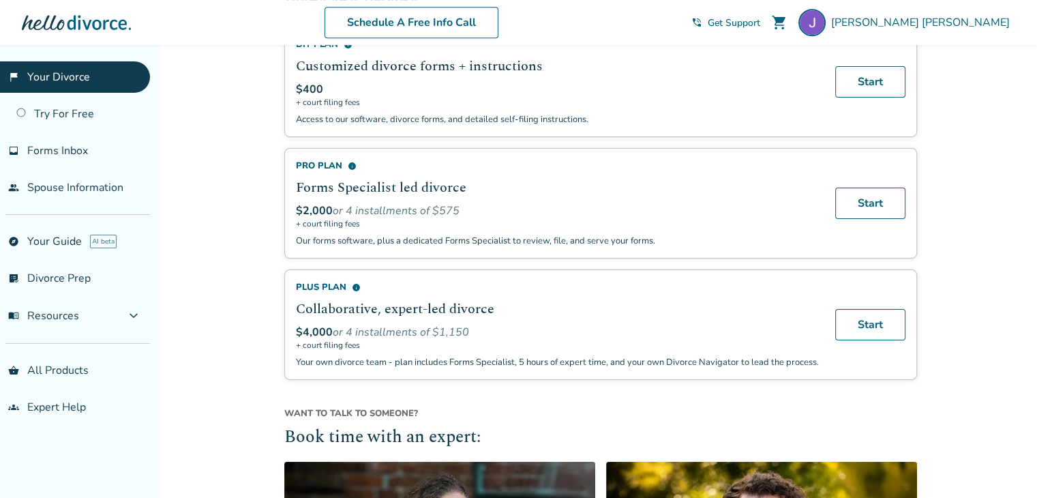
click at [357, 283] on span "info" at bounding box center [356, 287] width 9 height 9
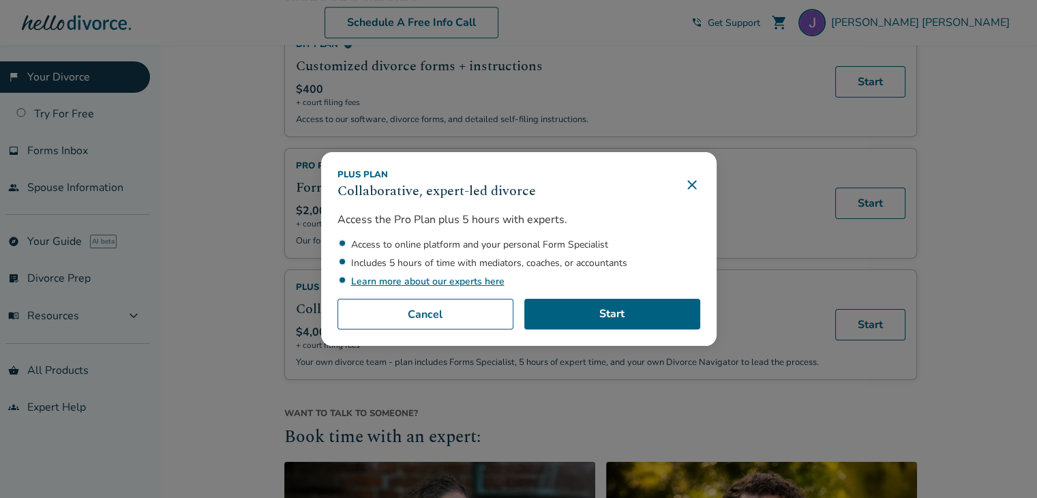
click at [363, 284] on link "Learn more about our experts here" at bounding box center [427, 281] width 153 height 13
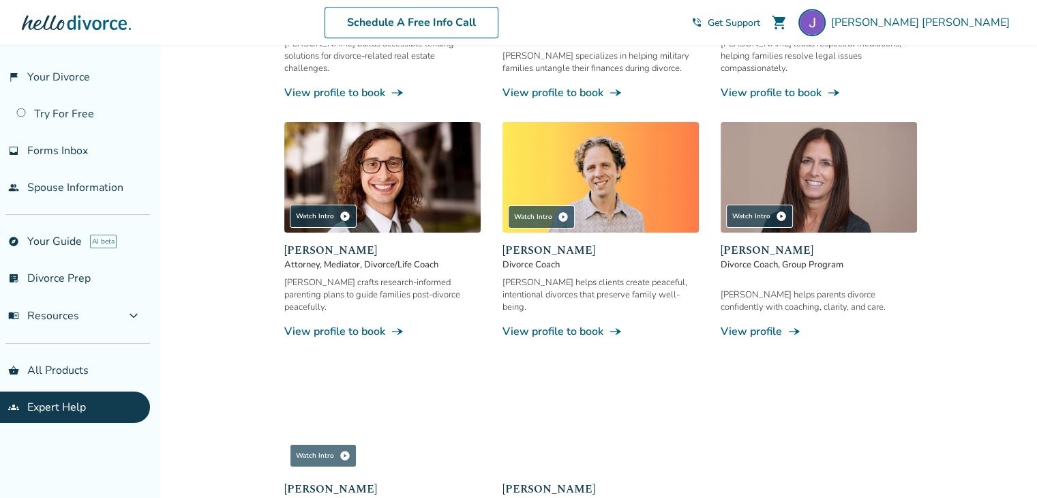
scroll to position [1091, 0]
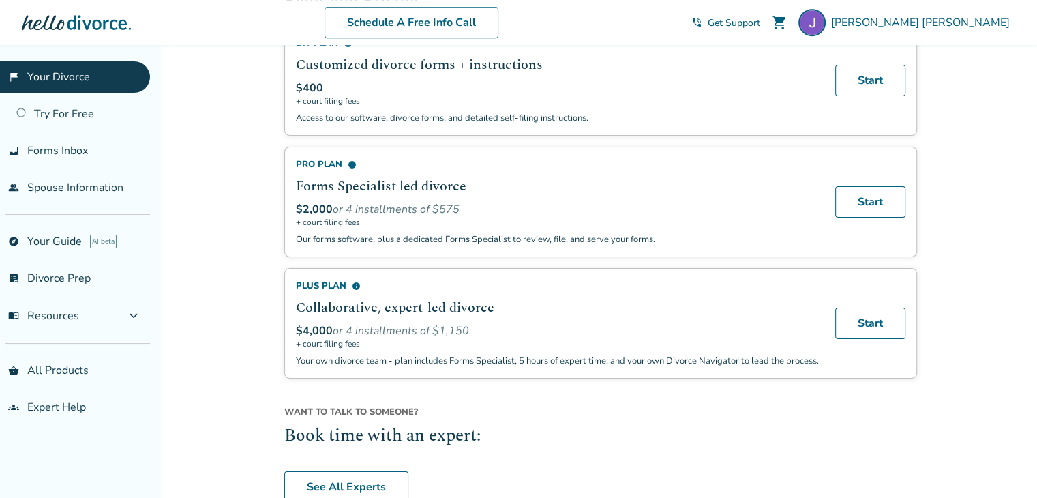
scroll to position [931, 0]
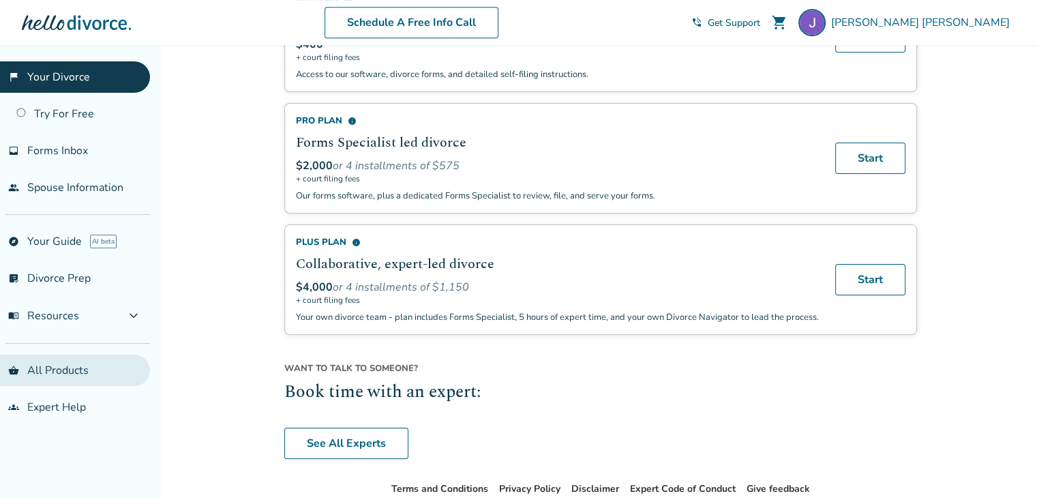
click at [38, 370] on link "shopping_basket All Products" at bounding box center [75, 370] width 150 height 31
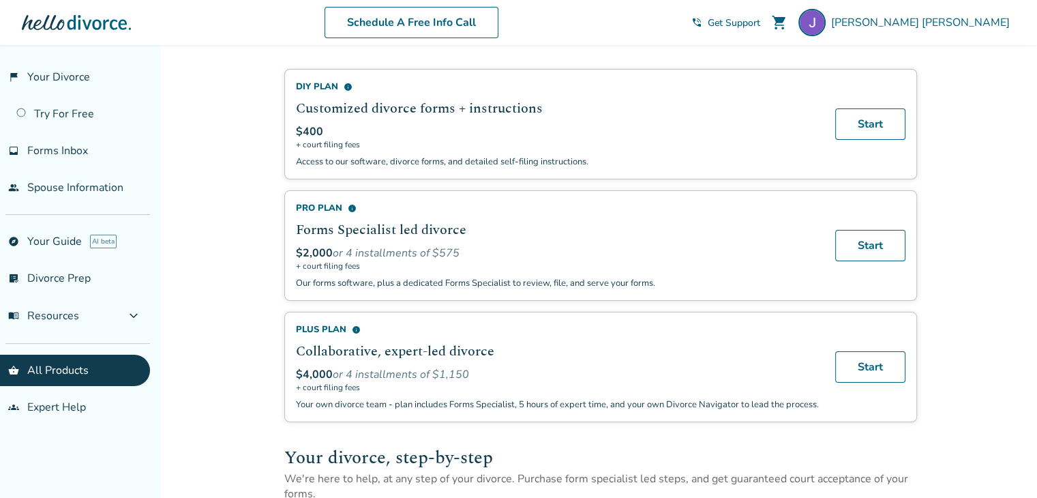
scroll to position [95, 0]
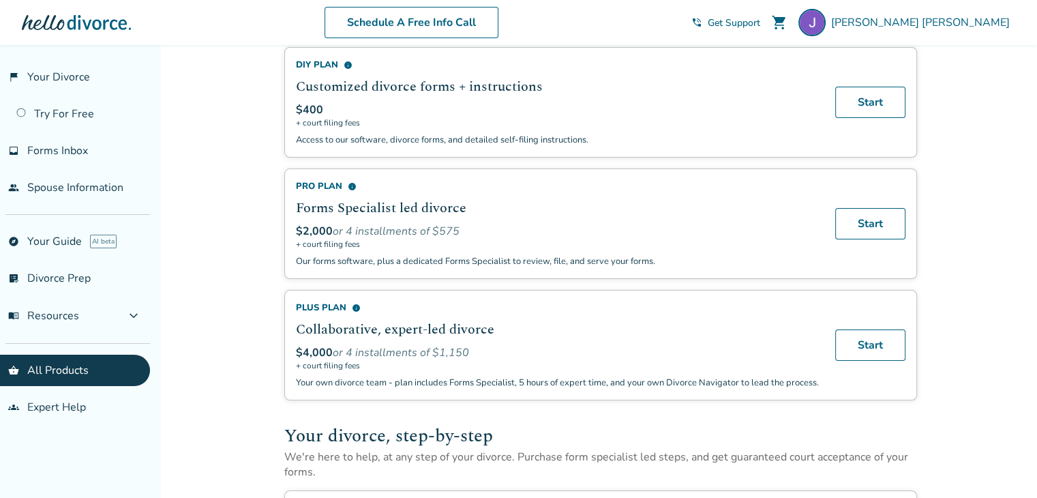
click at [321, 308] on div "Plus Plan info" at bounding box center [557, 307] width 523 height 12
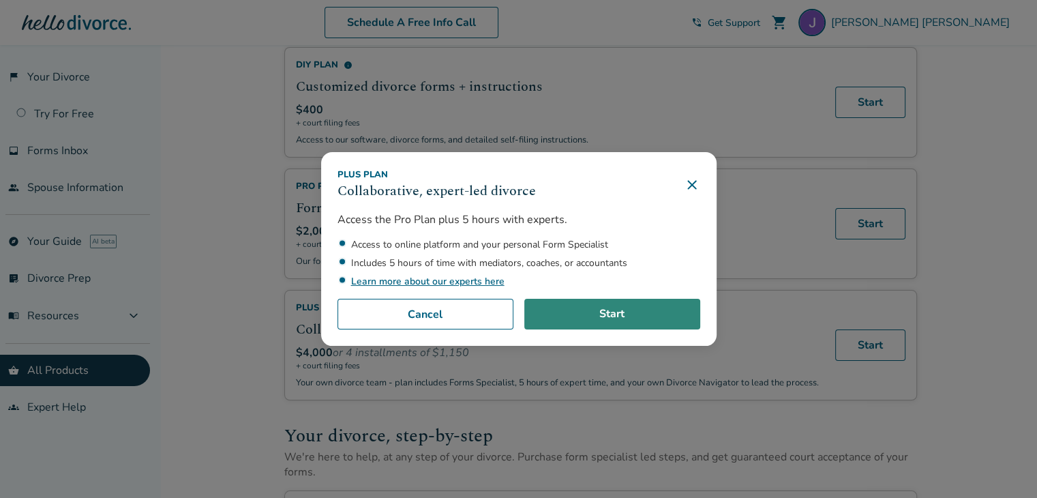
click at [638, 318] on link "Start" at bounding box center [612, 314] width 176 height 31
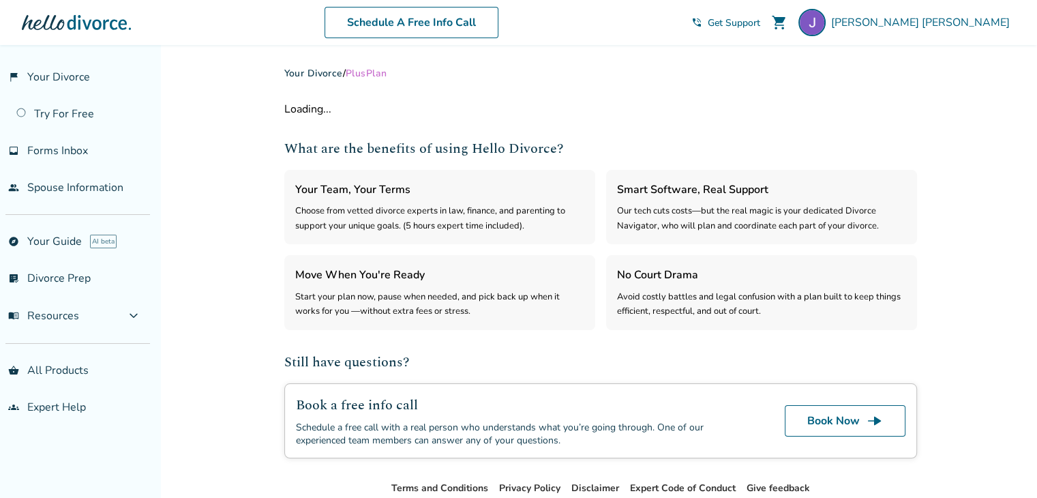
select select "***"
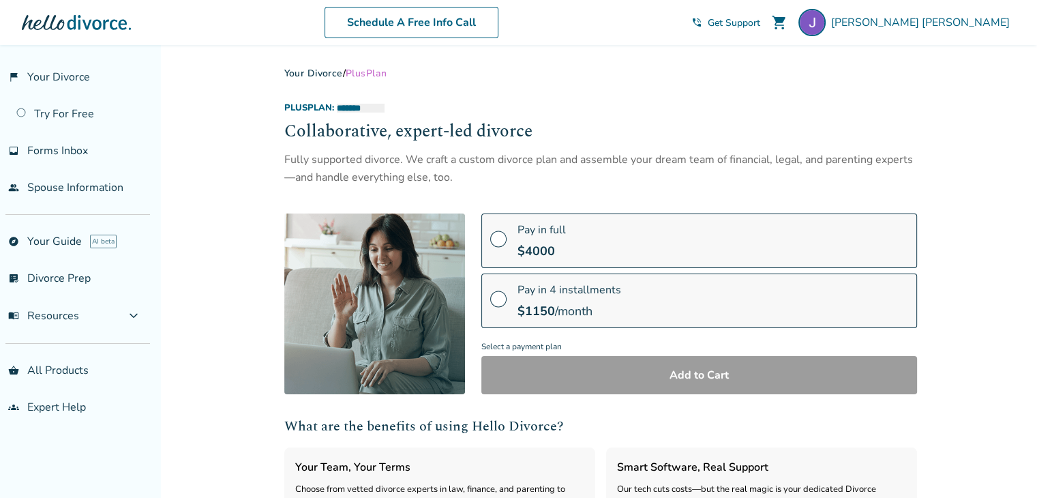
click at [594, 249] on label "Pay in full $ 4000" at bounding box center [699, 240] width 436 height 55
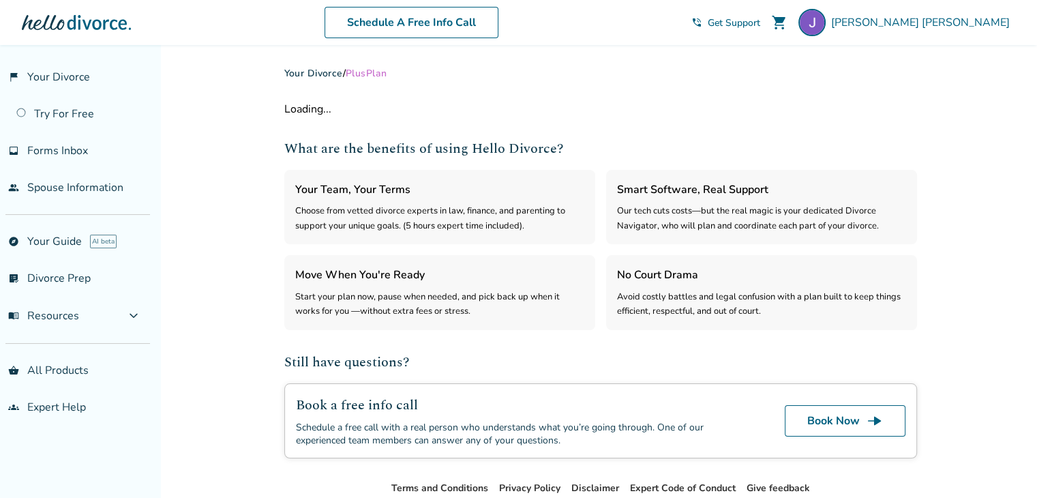
select select "***"
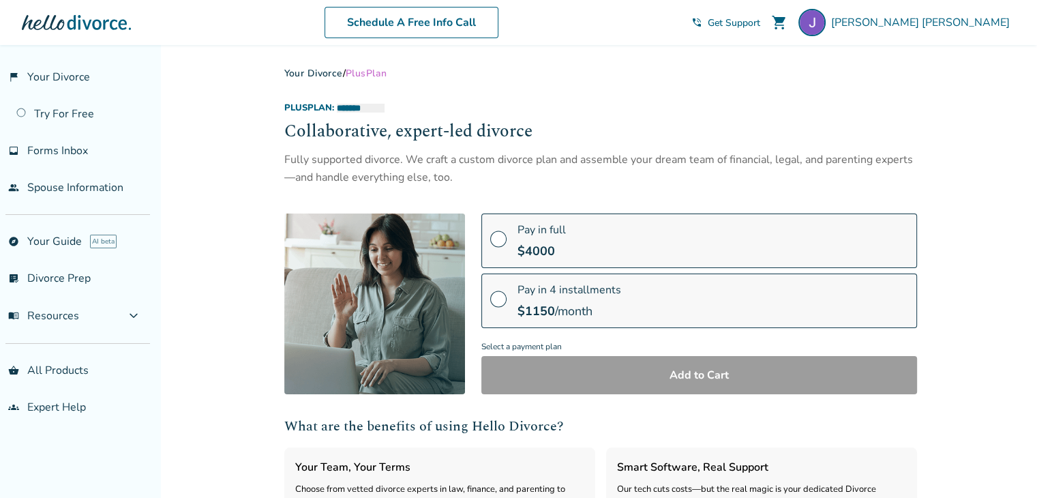
click at [551, 227] on span "Pay in full" at bounding box center [542, 229] width 48 height 15
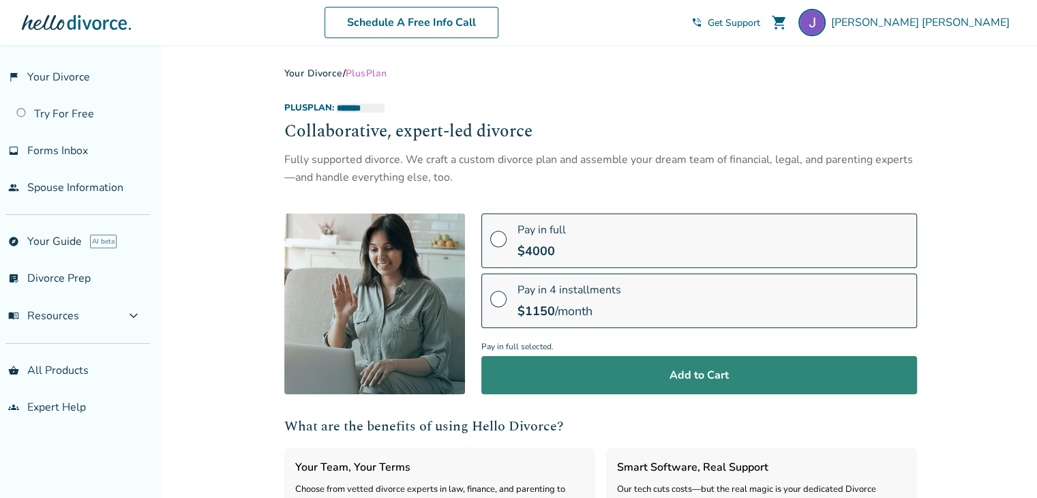
click at [570, 370] on button "Add to Cart" at bounding box center [699, 375] width 436 height 38
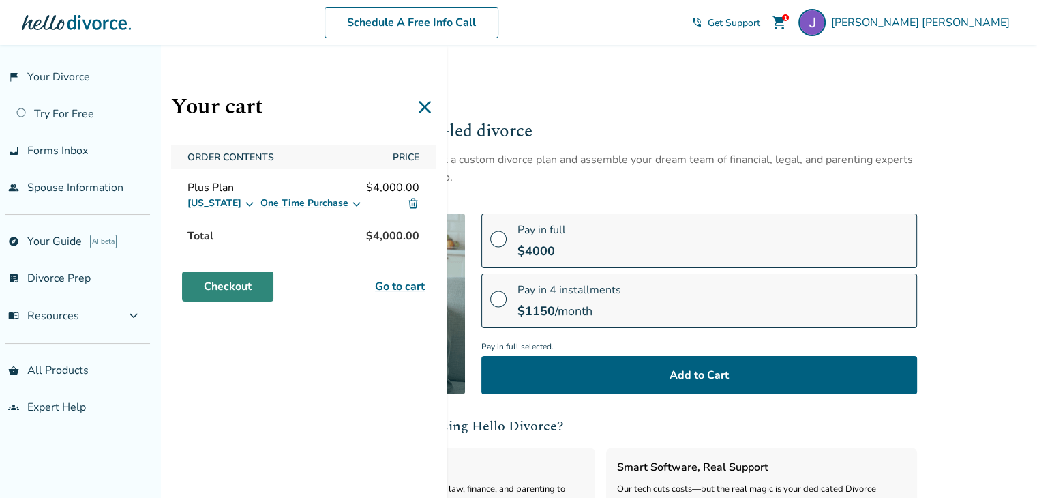
click at [206, 282] on link "Checkout" at bounding box center [227, 286] width 91 height 30
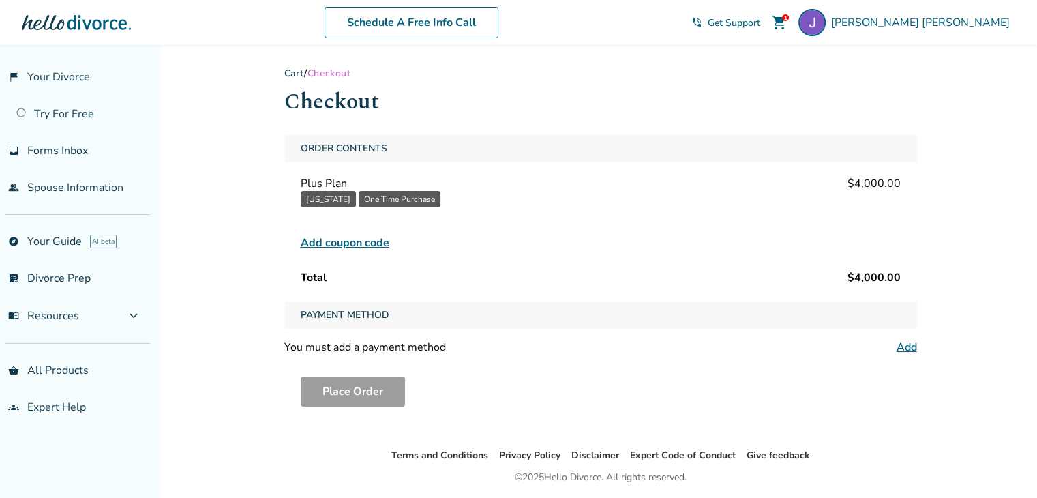
click at [760, 20] on span "Get Support" at bounding box center [734, 22] width 53 height 13
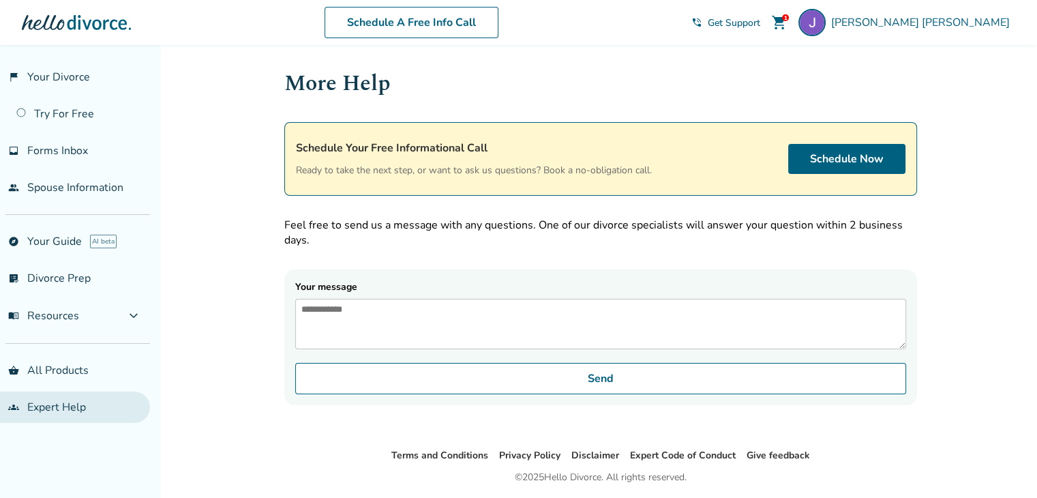
click at [42, 410] on link "groups Expert Help" at bounding box center [75, 406] width 150 height 31
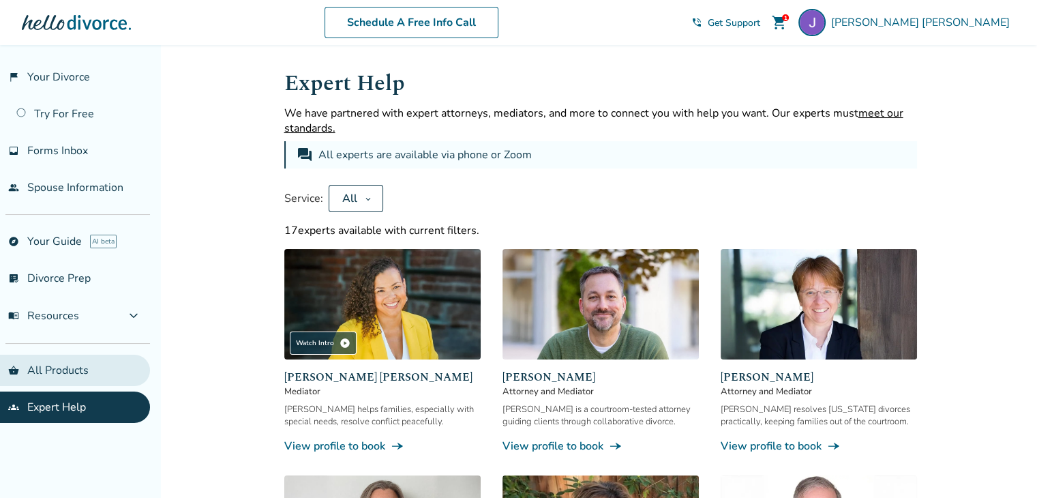
click at [85, 372] on link "shopping_basket All Products" at bounding box center [75, 370] width 150 height 31
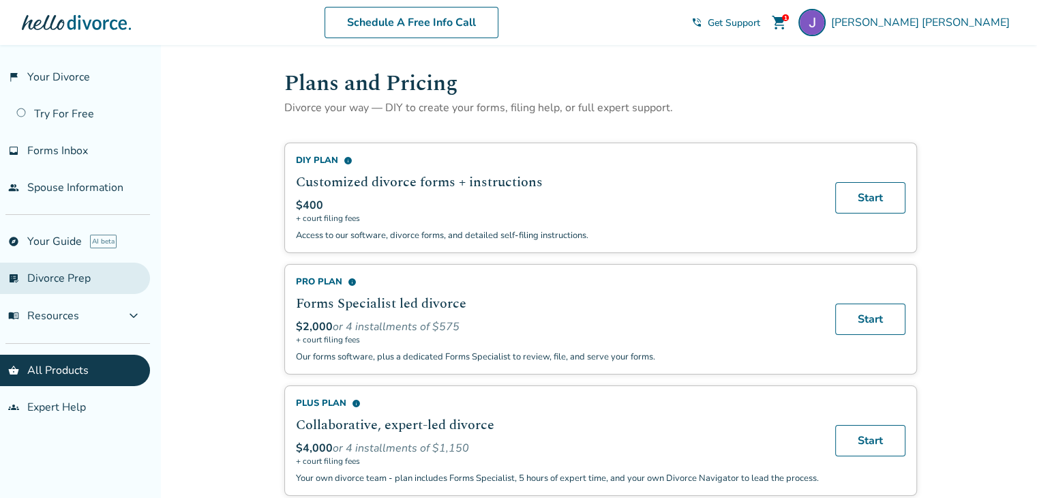
click at [115, 282] on link "list_alt_check Divorce Prep" at bounding box center [75, 278] width 150 height 31
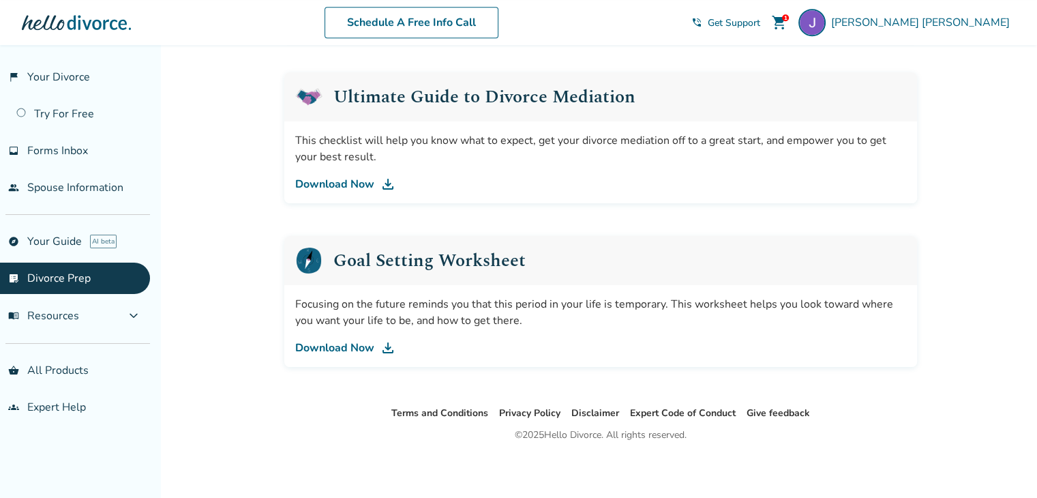
scroll to position [835, 0]
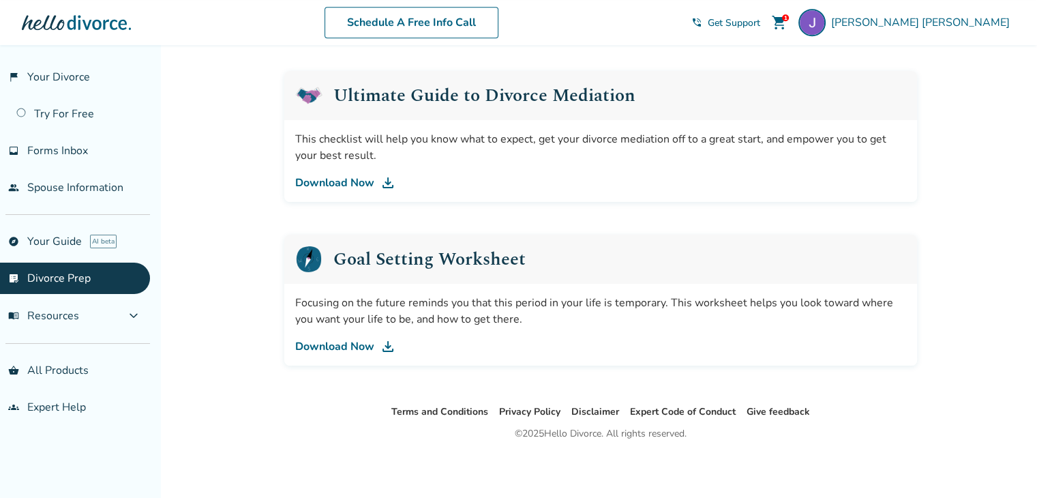
click at [348, 341] on link "Download Now" at bounding box center [600, 346] width 611 height 16
